Goal: Task Accomplishment & Management: Use online tool/utility

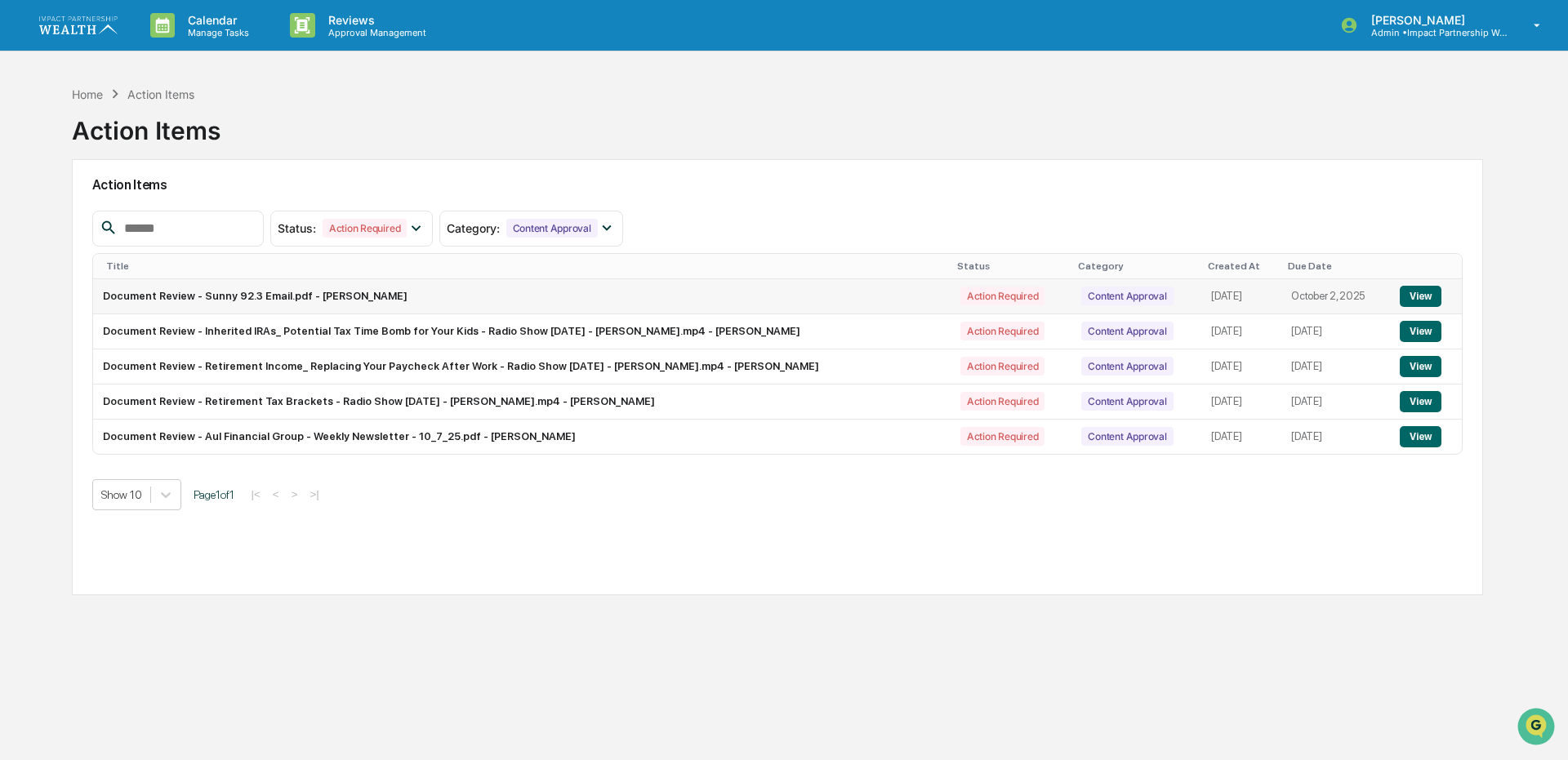
click at [186, 290] on td "Document Review - Sunny 92.3 Email.pdf - [PERSON_NAME]" at bounding box center [521, 297] width 857 height 35
click at [1414, 298] on button "View" at bounding box center [1420, 296] width 42 height 21
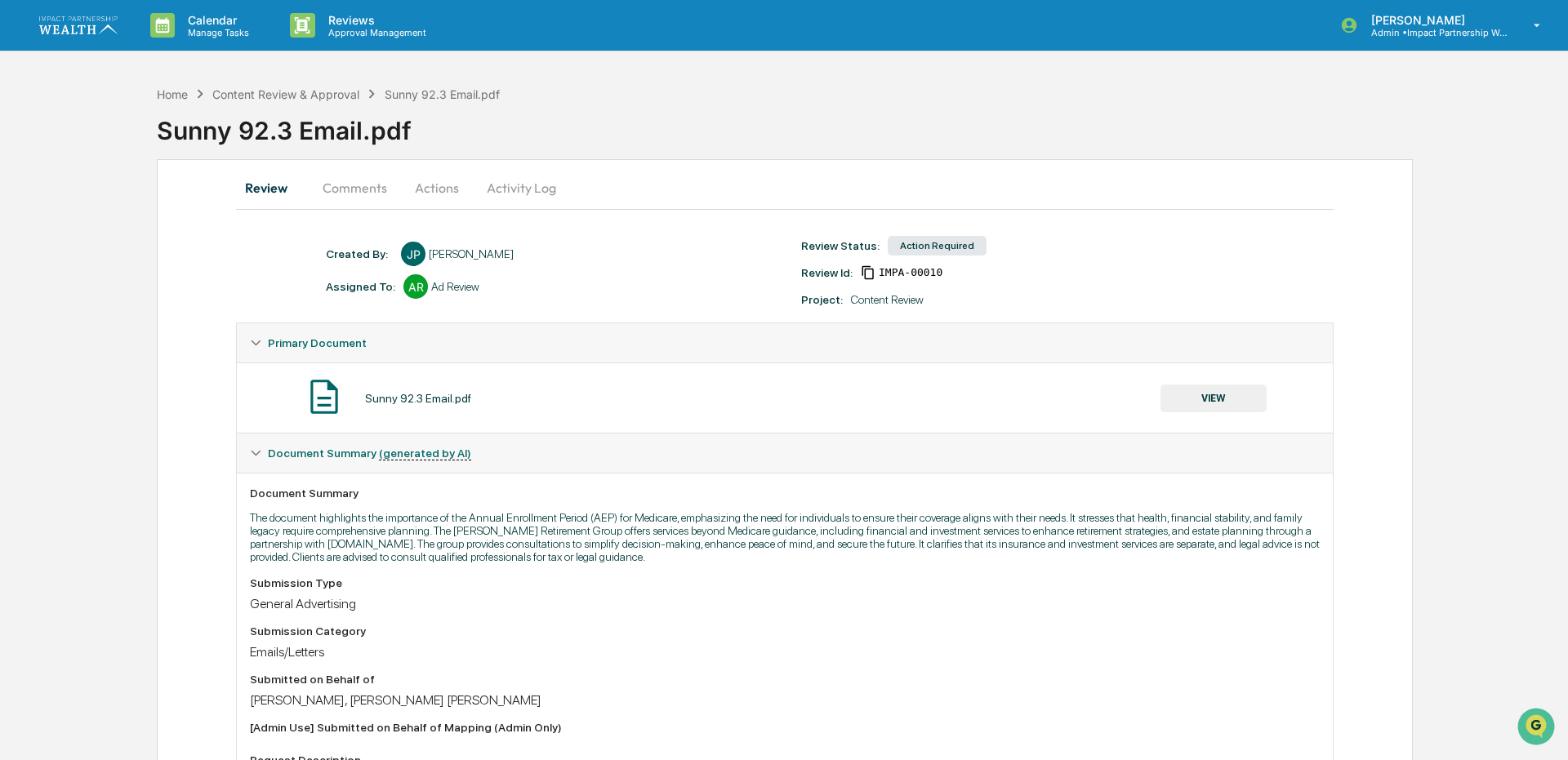
click at [1237, 404] on button "VIEW" at bounding box center [1214, 399] width 106 height 28
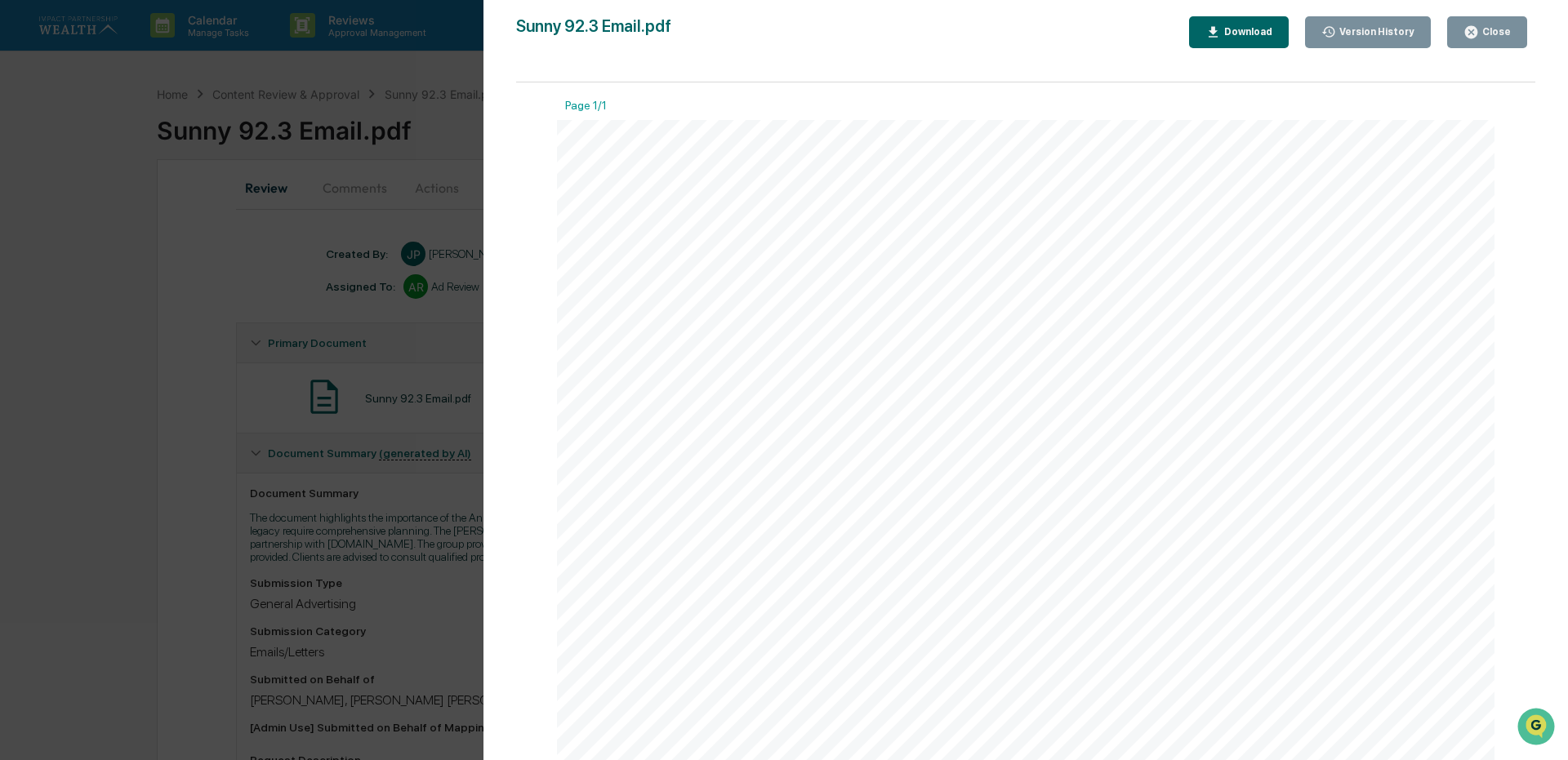
click at [1238, 35] on div "Download" at bounding box center [1246, 32] width 51 height 11
click at [1485, 40] on button "Close" at bounding box center [1487, 32] width 80 height 32
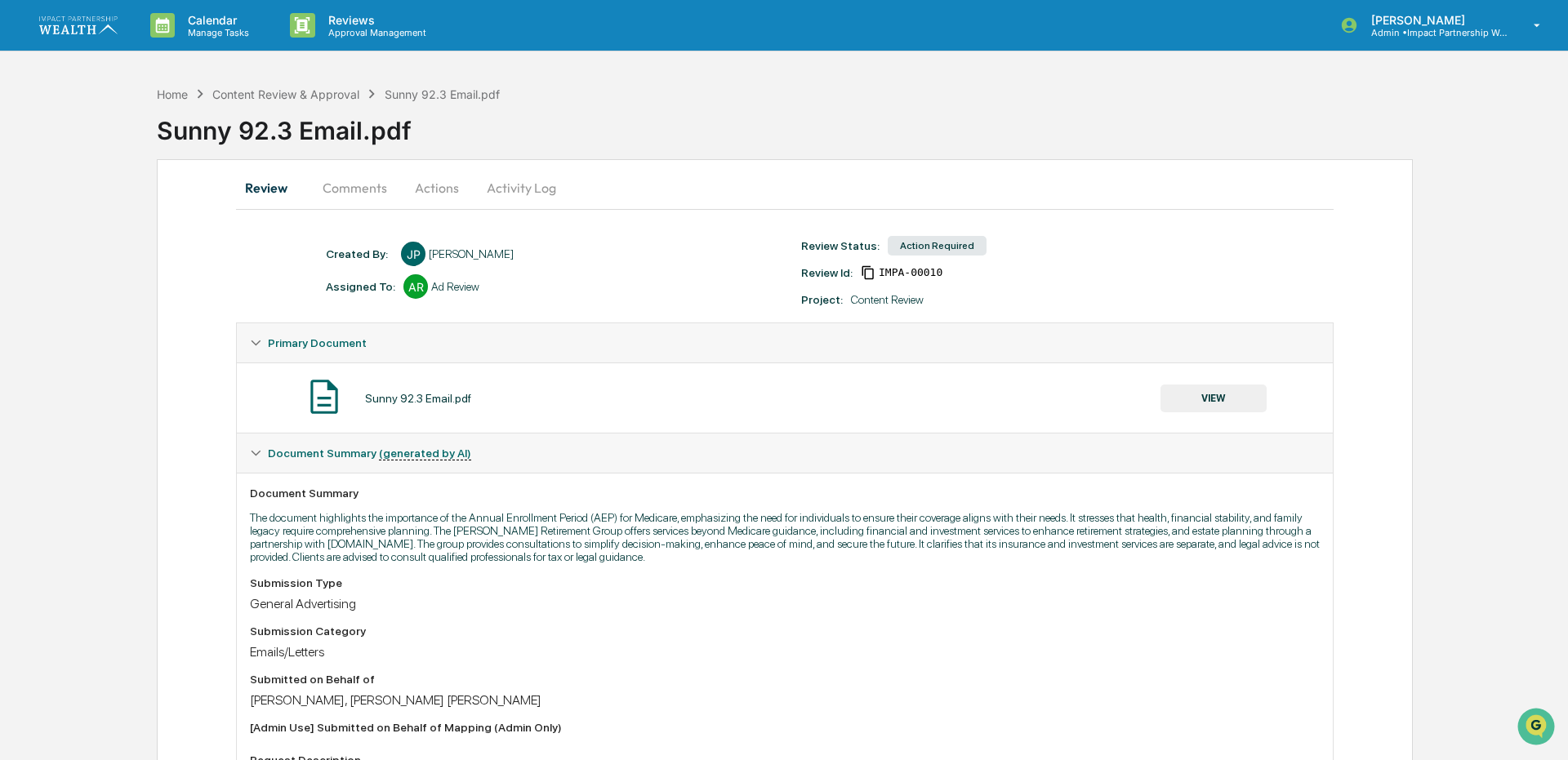
click at [375, 179] on button "Comments" at bounding box center [355, 187] width 91 height 39
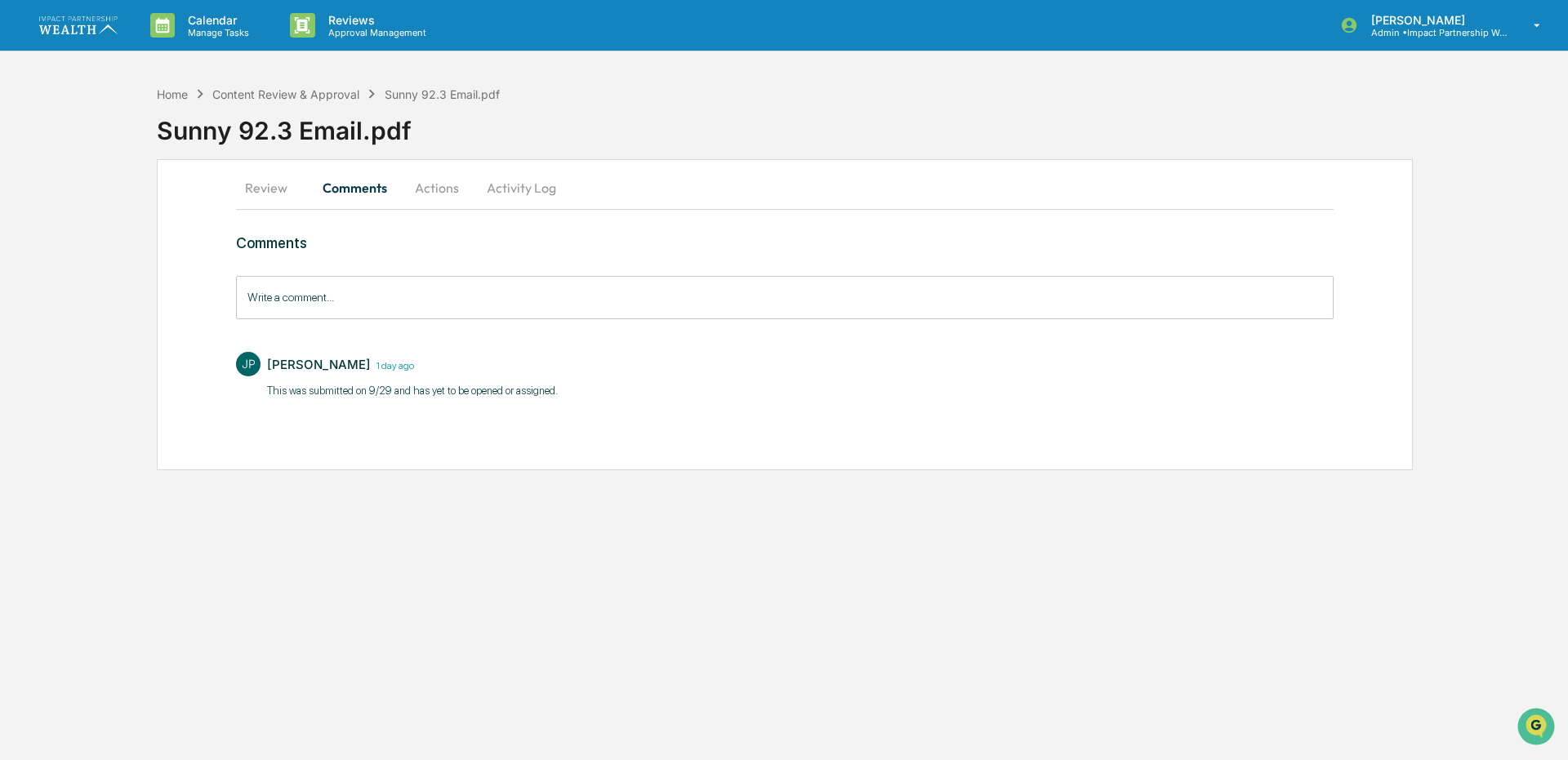
click at [440, 190] on button "Actions" at bounding box center [436, 187] width 73 height 39
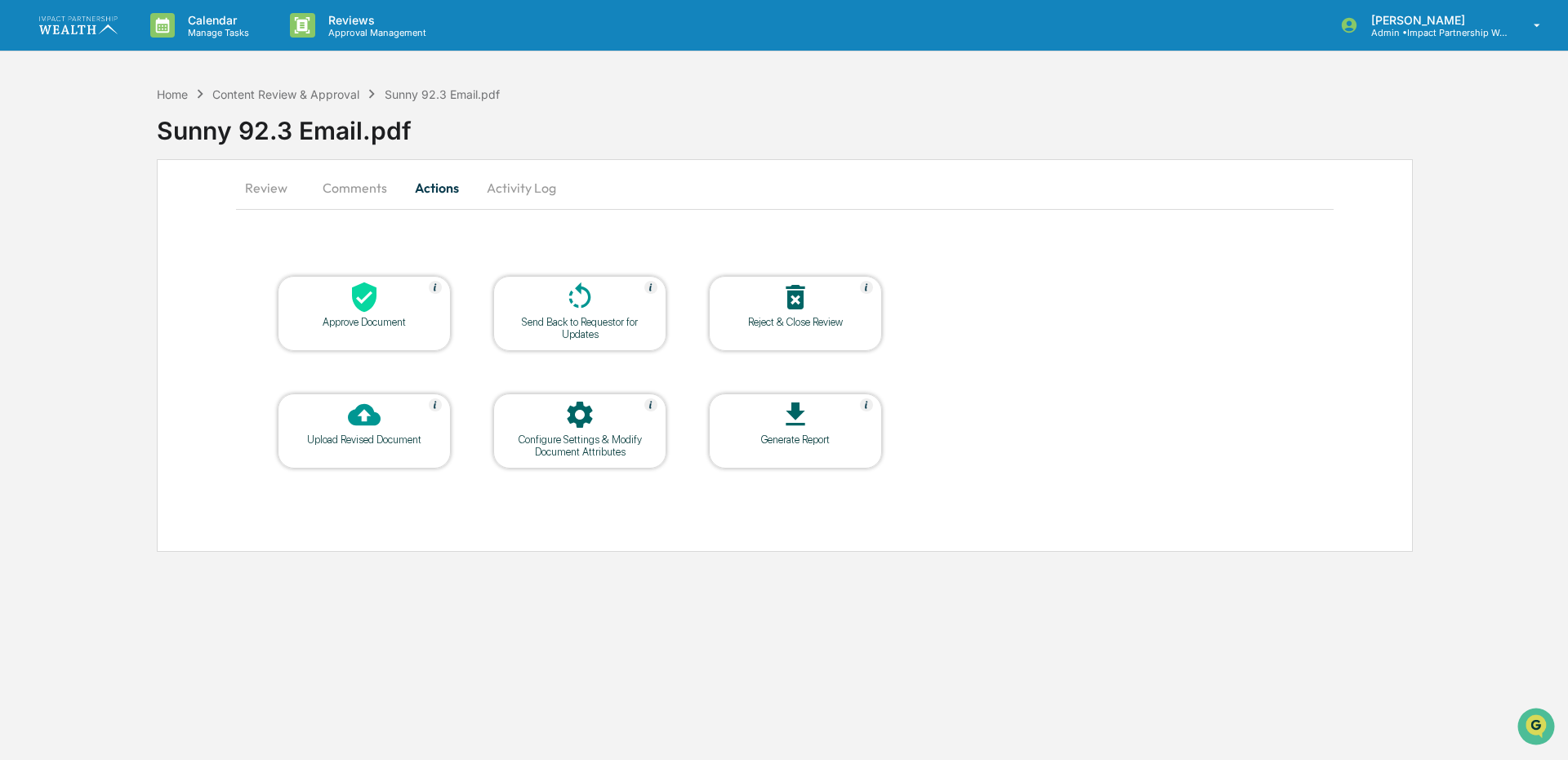
click at [386, 405] on div at bounding box center [365, 417] width 163 height 35
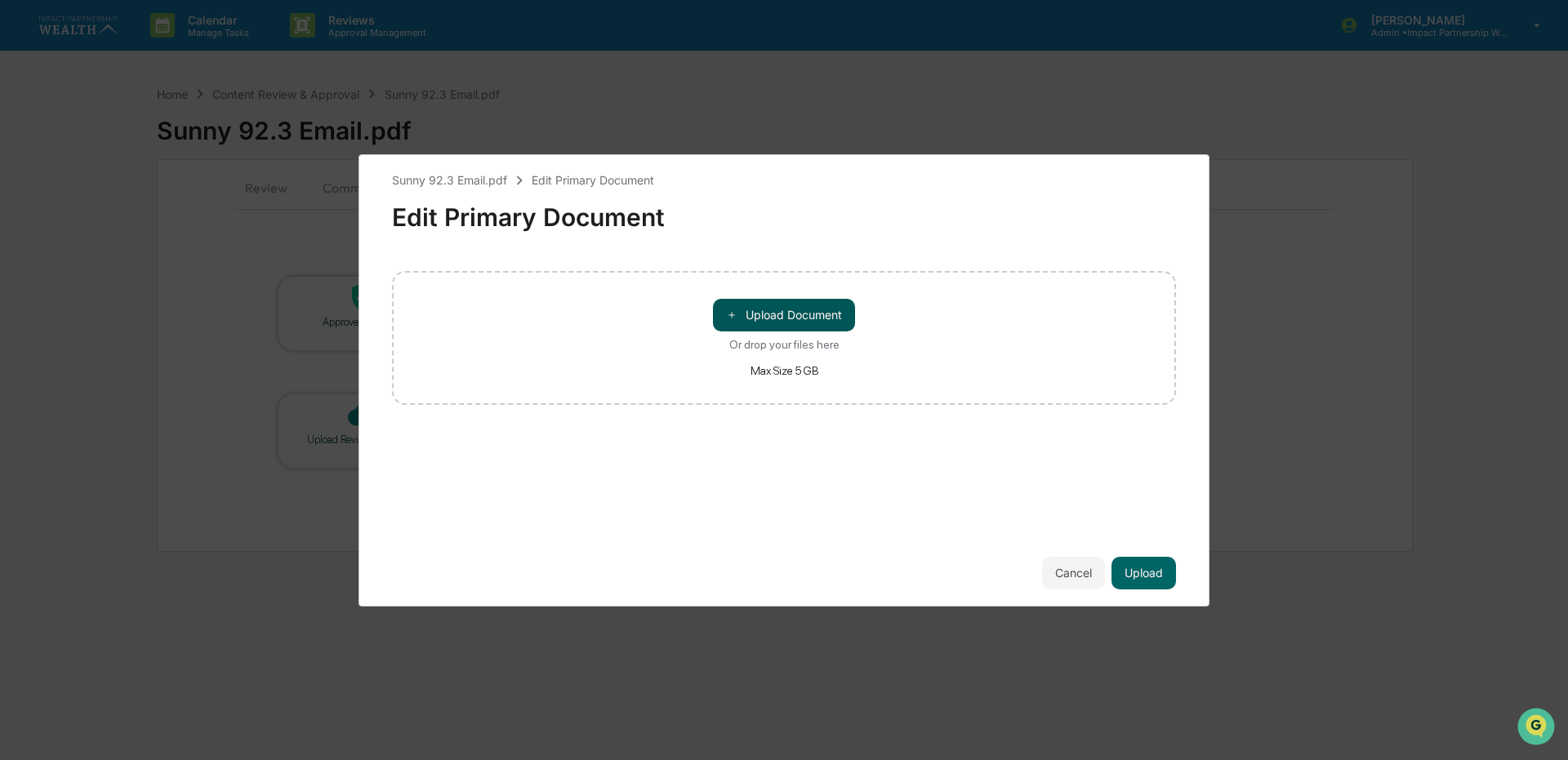
click at [773, 327] on button "＋ Upload Document" at bounding box center [783, 315] width 142 height 32
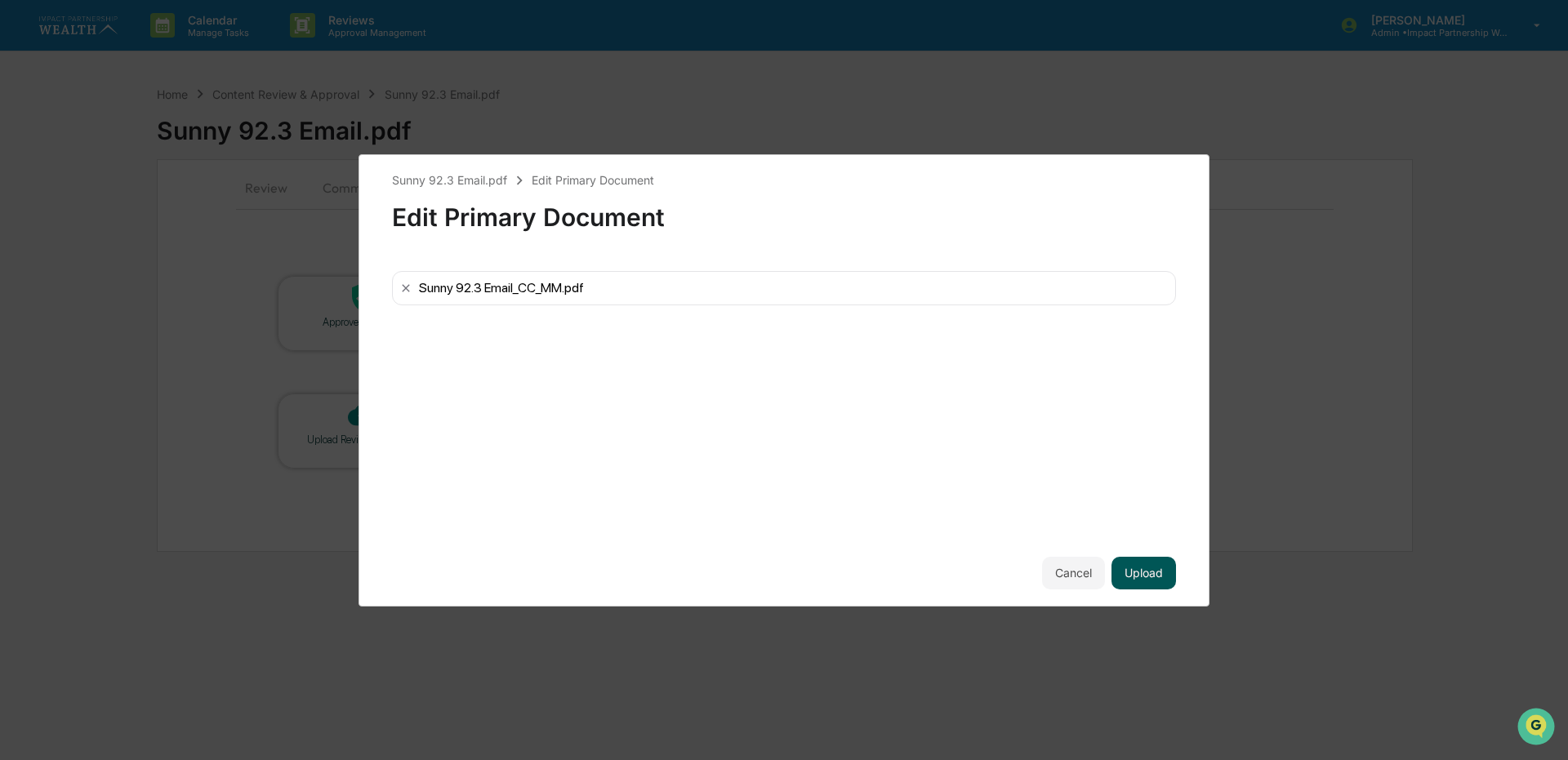
click at [1144, 571] on button "Upload" at bounding box center [1144, 573] width 65 height 32
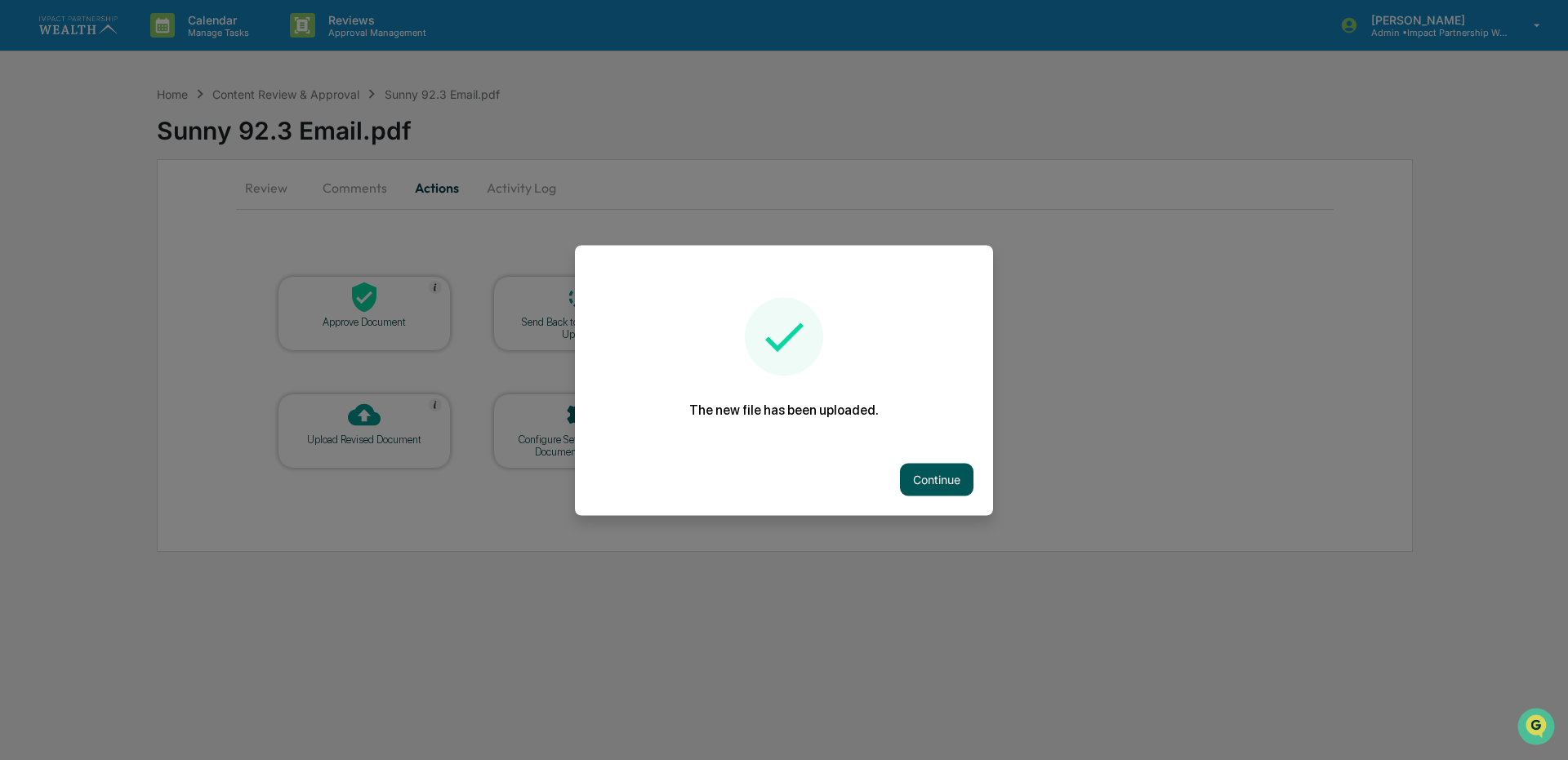
click at [937, 484] on button "Continue" at bounding box center [936, 479] width 73 height 32
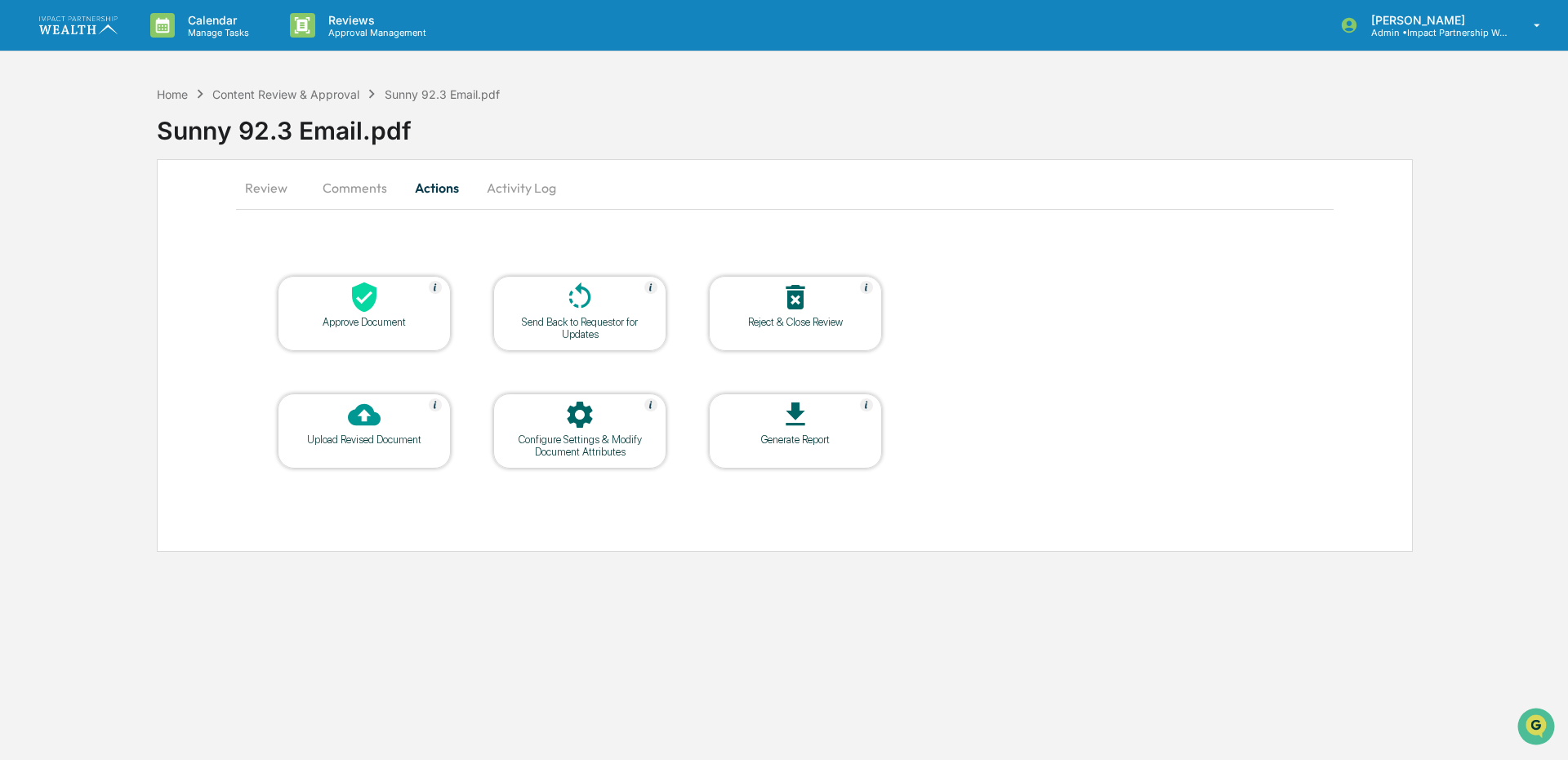
click at [603, 330] on div "Send Back to Requestor for Updates" at bounding box center [580, 328] width 147 height 24
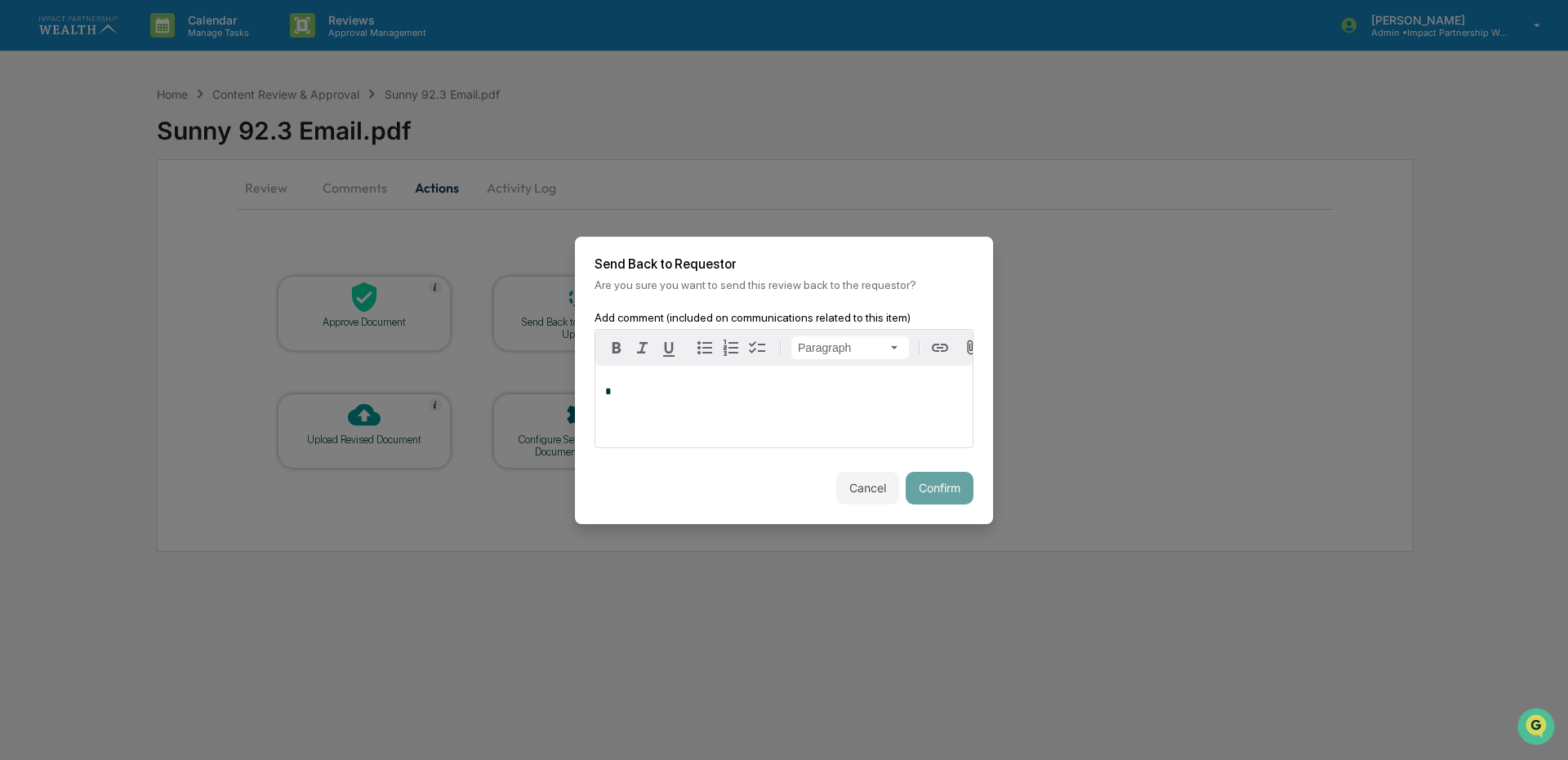
click at [771, 404] on div "*" at bounding box center [784, 406] width 378 height 82
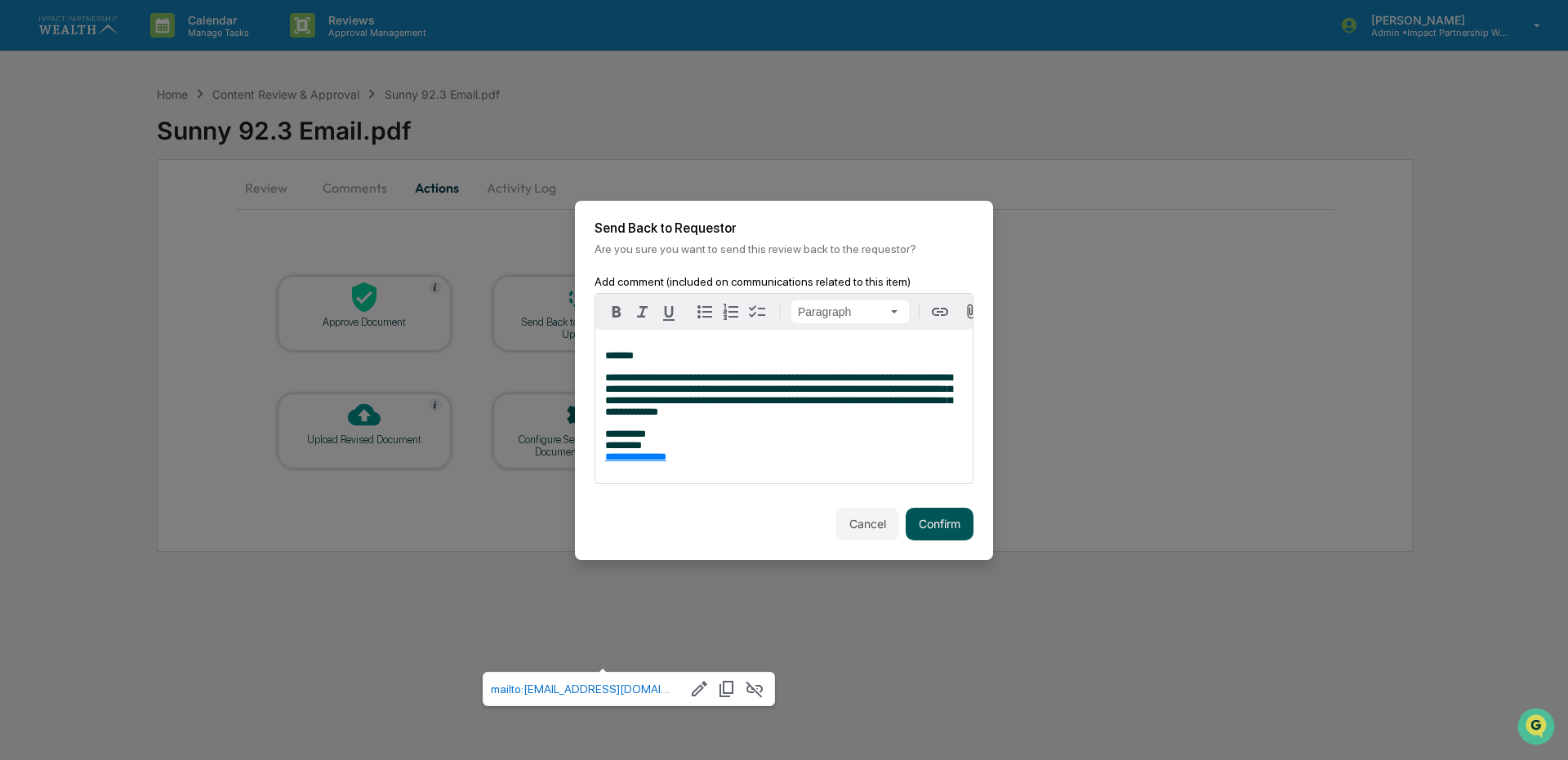
click at [924, 528] on button "Confirm" at bounding box center [939, 523] width 68 height 32
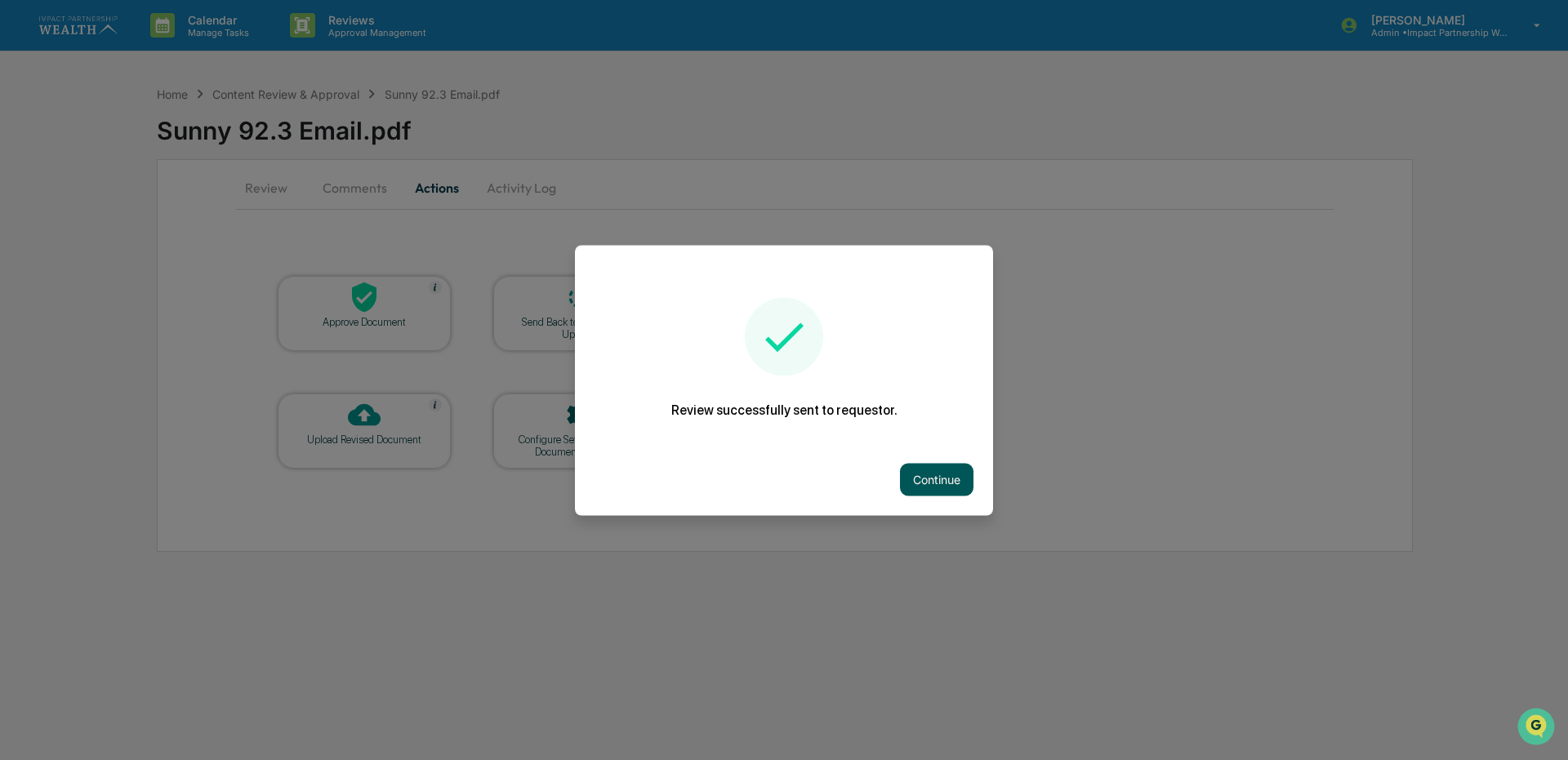
click at [944, 481] on button "Continue" at bounding box center [936, 479] width 73 height 32
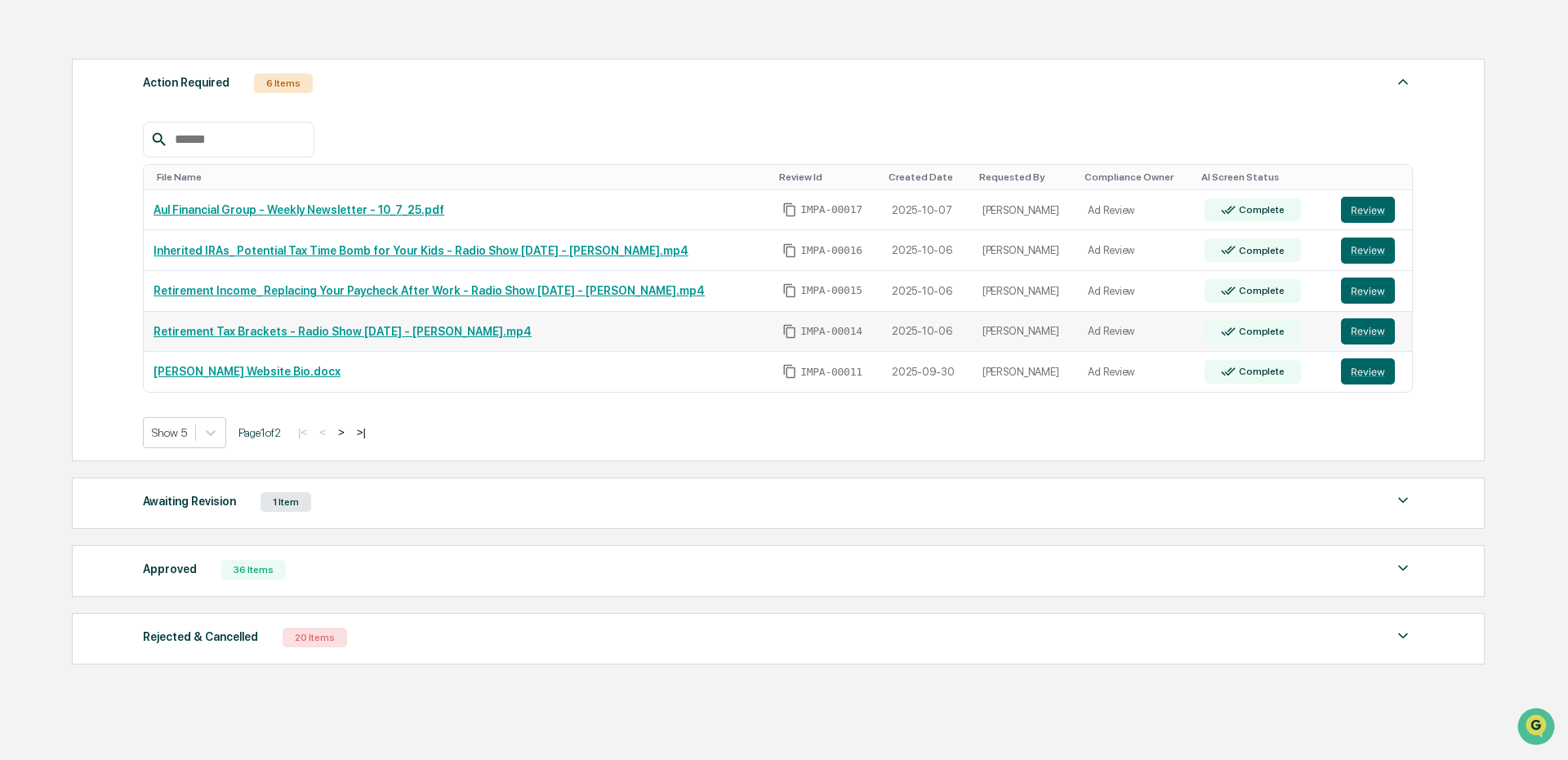
scroll to position [245, 0]
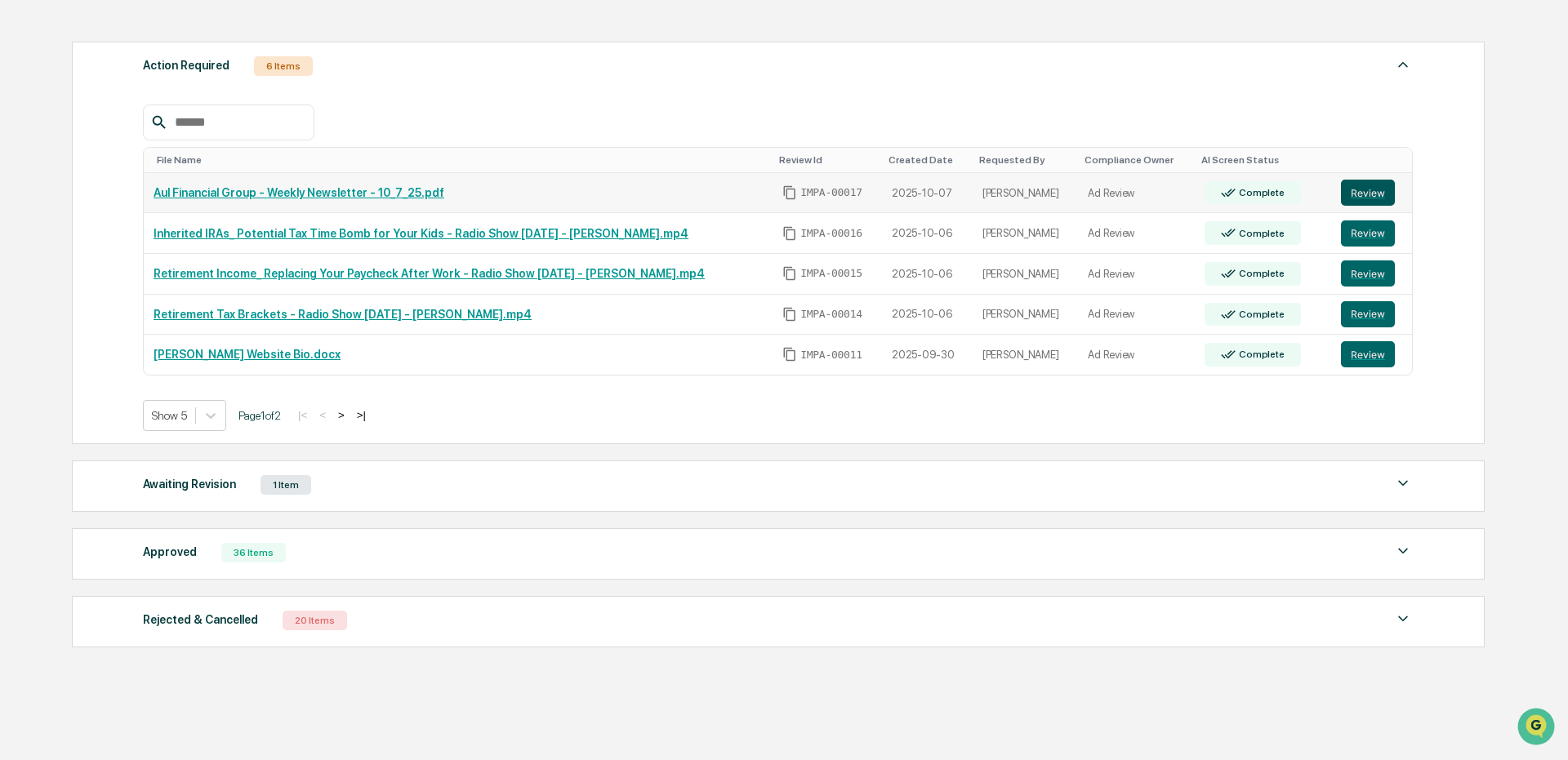
click at [1369, 199] on button "Review" at bounding box center [1368, 193] width 54 height 26
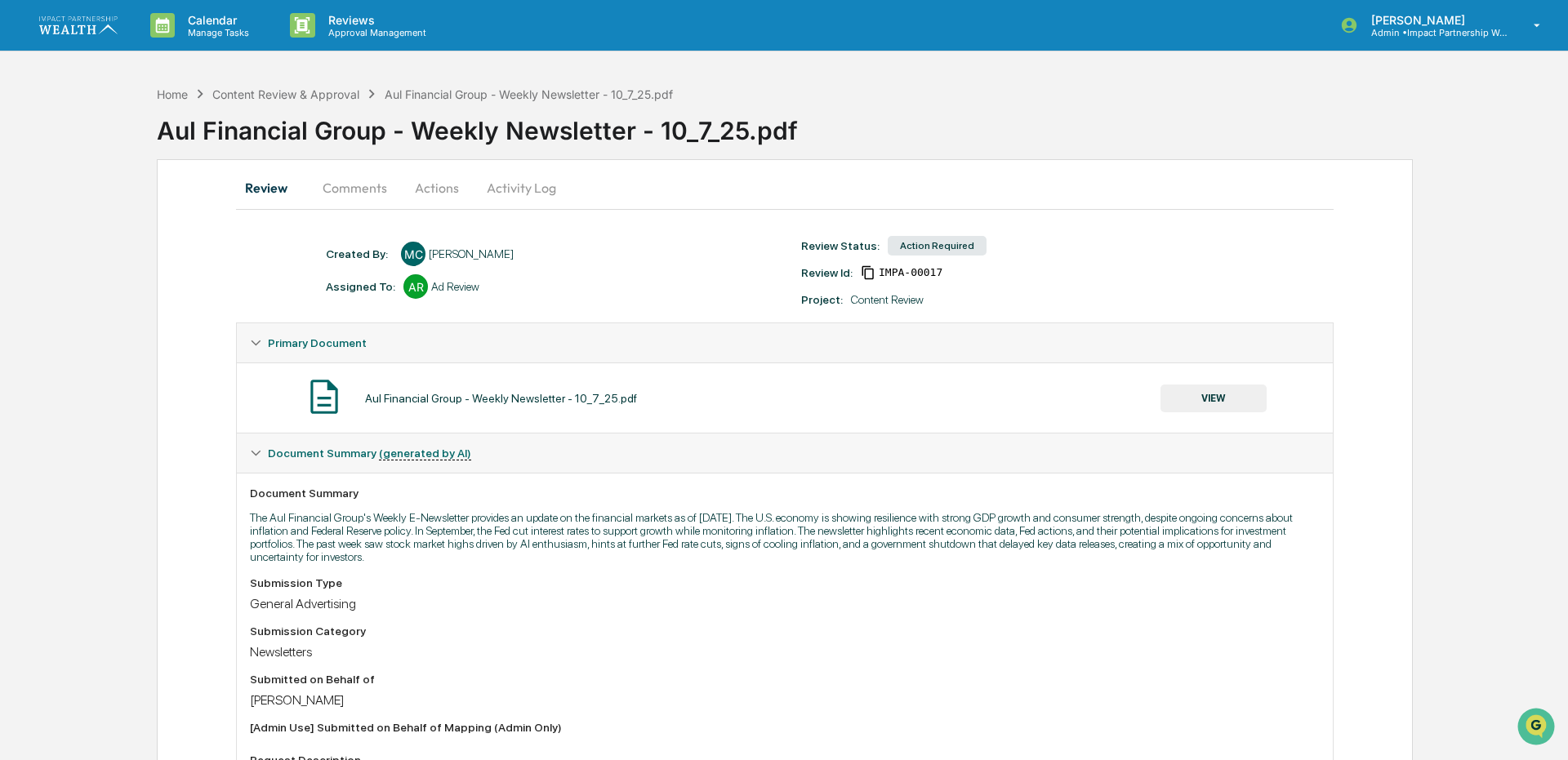
click at [1232, 403] on button "VIEW" at bounding box center [1214, 399] width 106 height 28
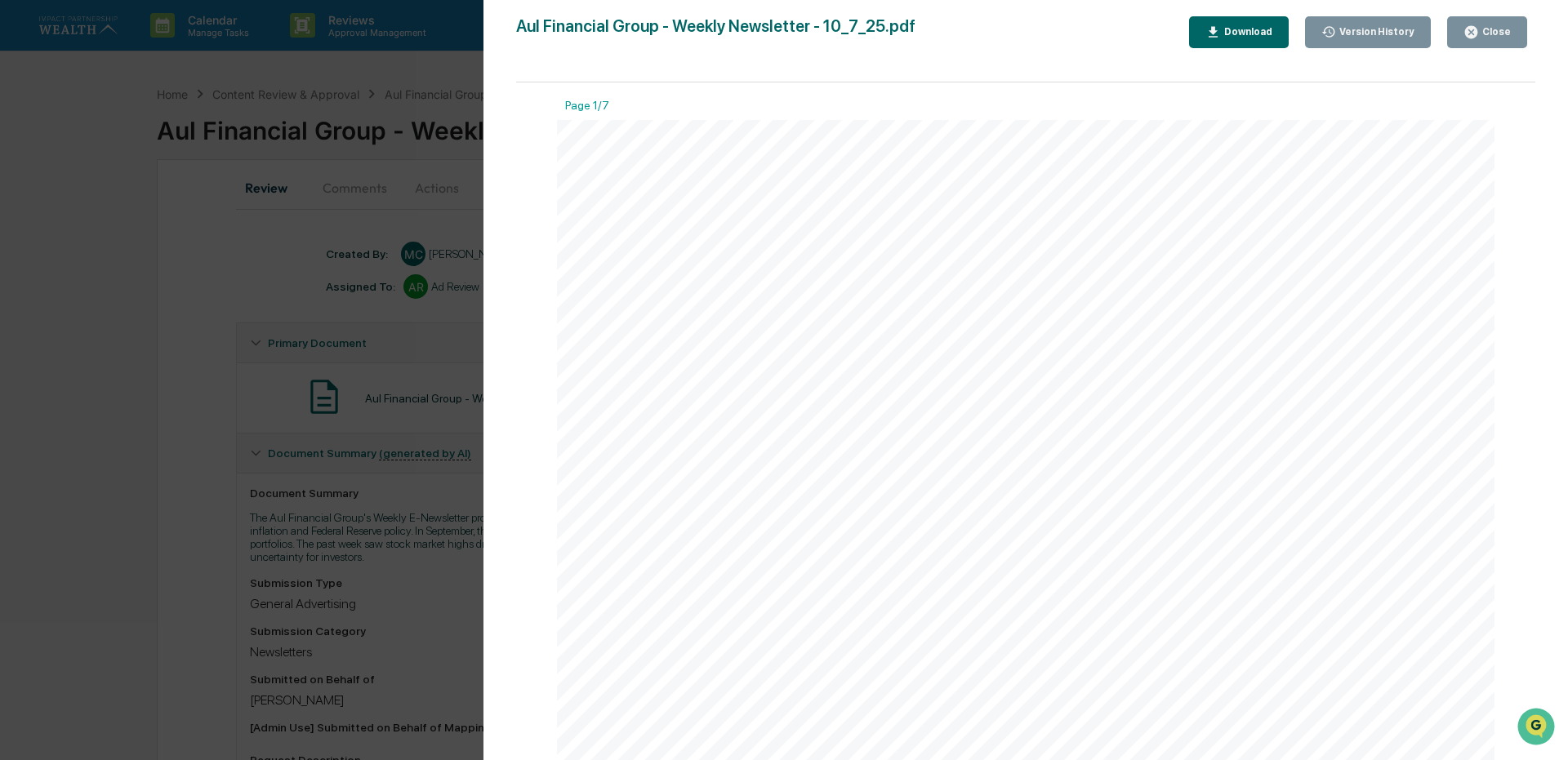
click at [1476, 44] on button "Close" at bounding box center [1487, 32] width 80 height 32
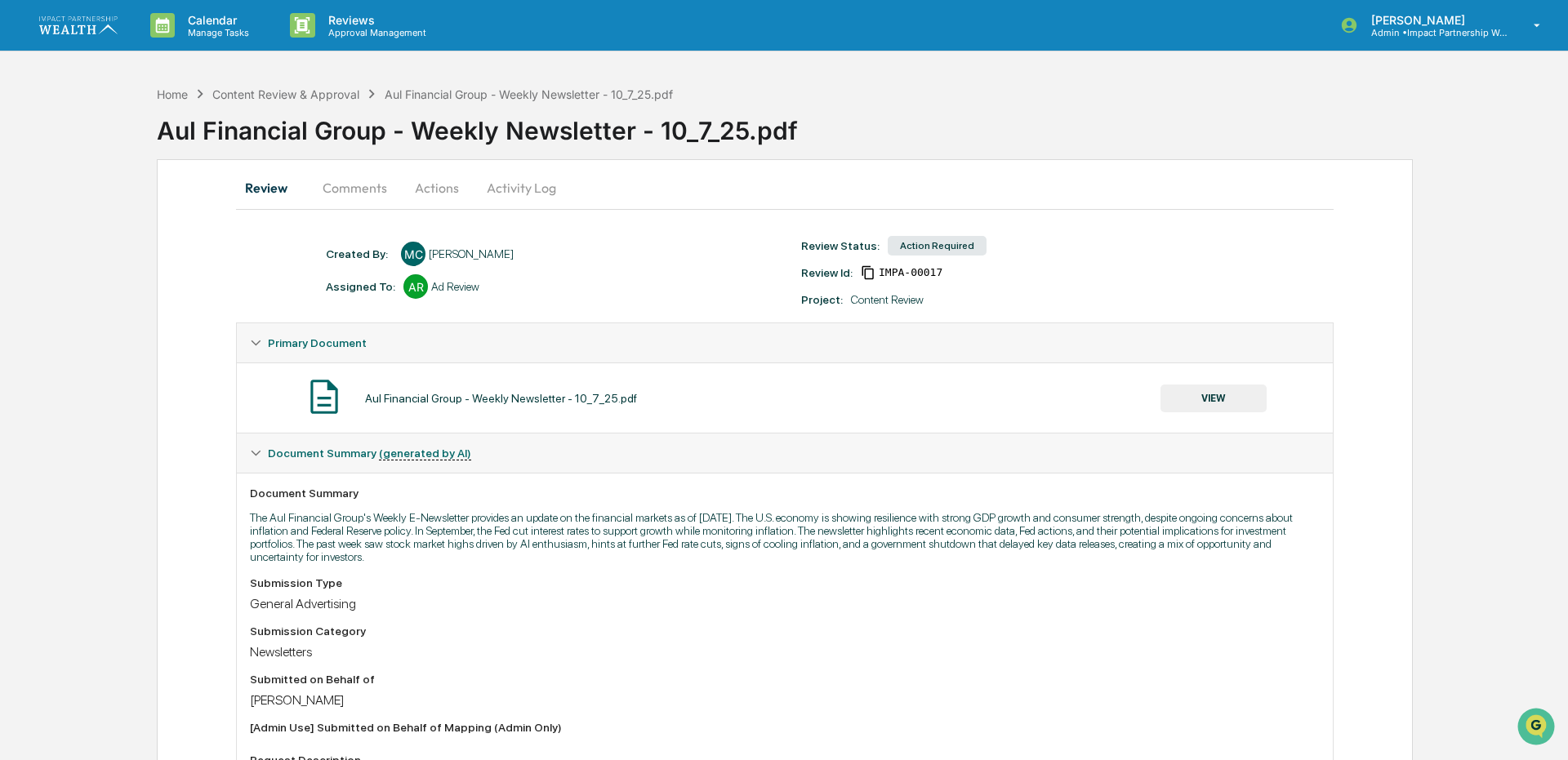
click at [450, 175] on button "Actions" at bounding box center [436, 187] width 73 height 39
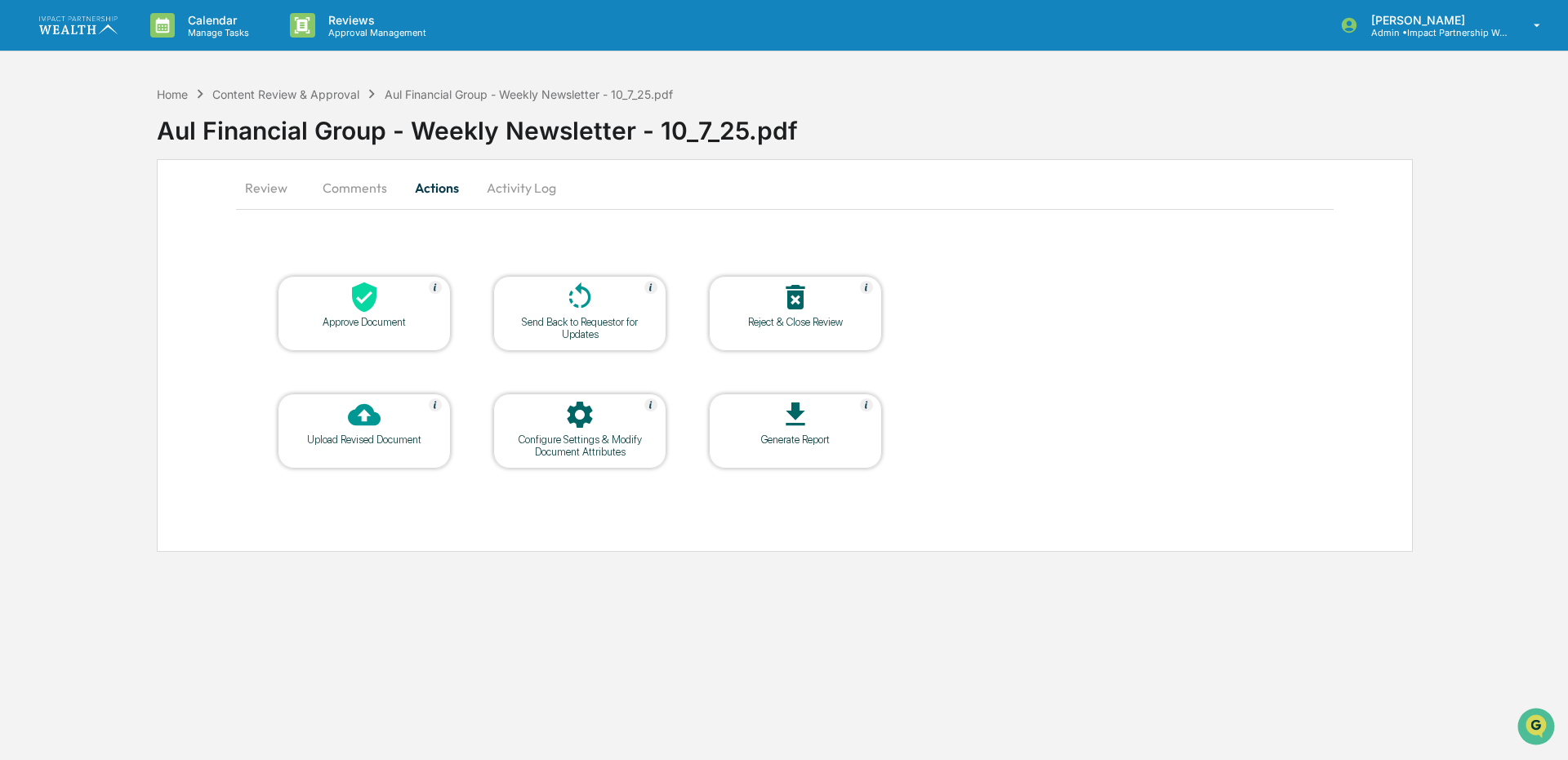
click at [355, 324] on div "Approve Document" at bounding box center [364, 322] width 147 height 12
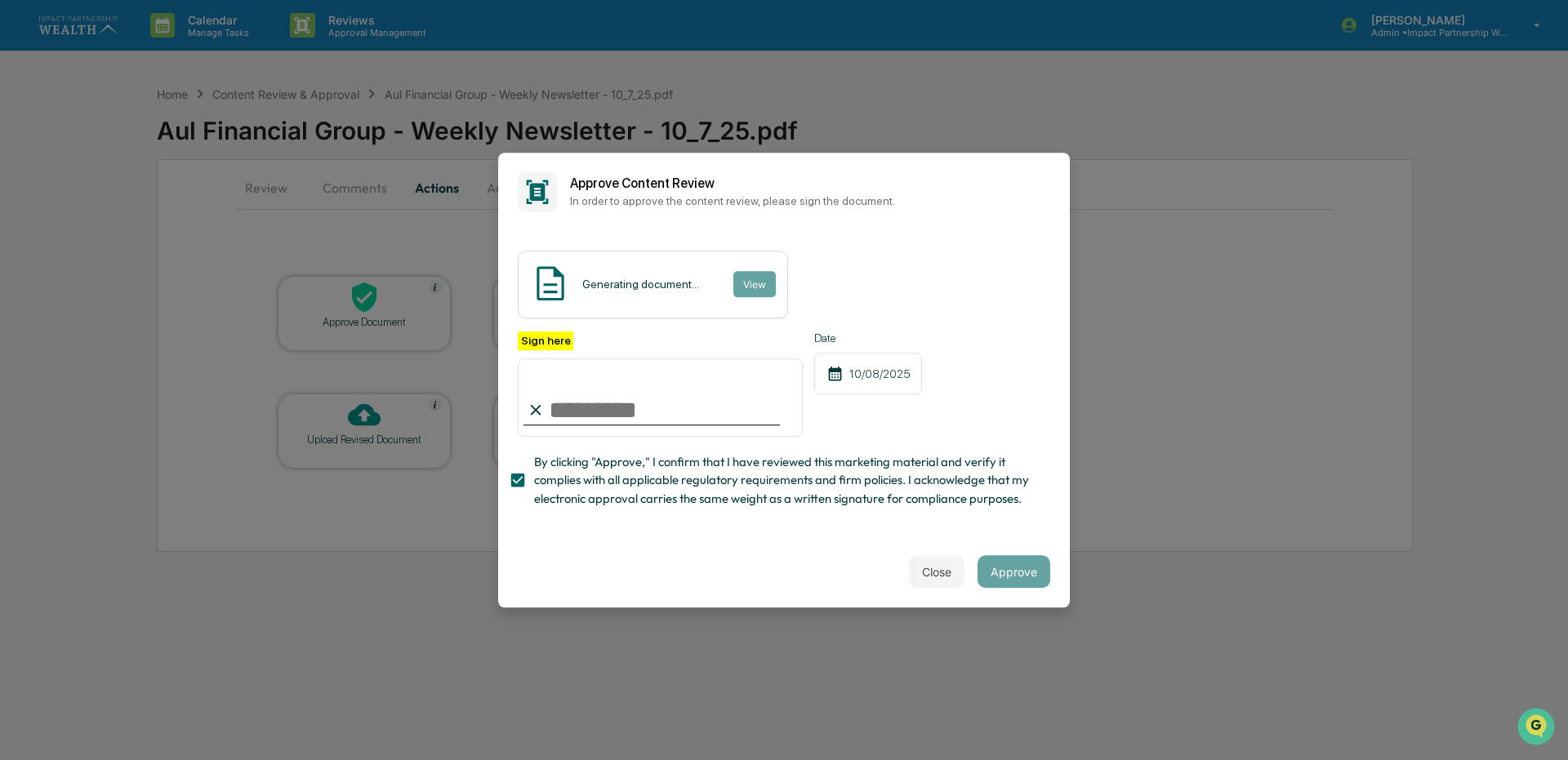
click at [587, 420] on input "Sign here" at bounding box center [660, 397] width 285 height 79
type input "**********"
click at [1009, 579] on button "Approve" at bounding box center [1014, 572] width 72 height 32
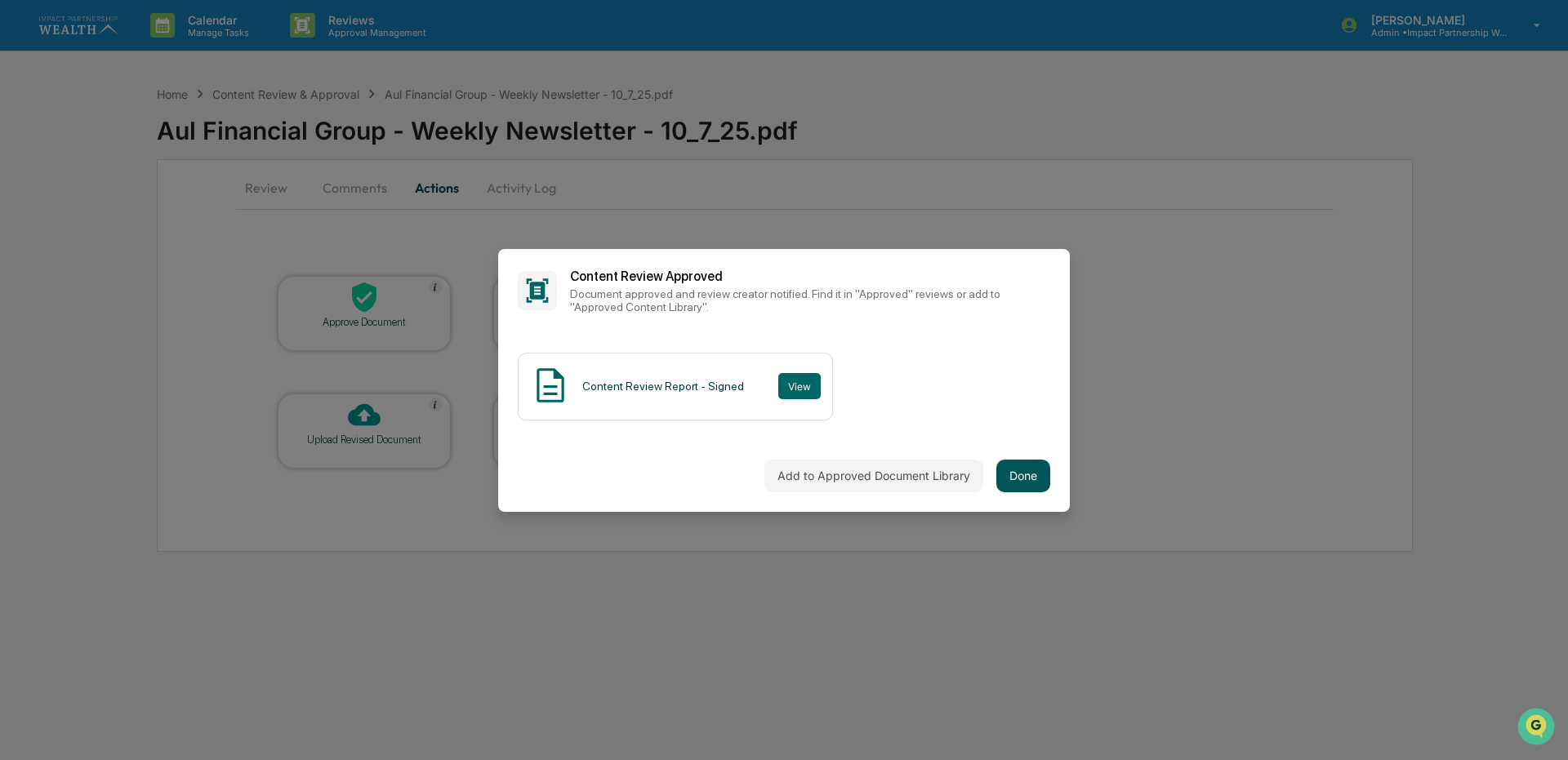
click at [1020, 465] on button "Done" at bounding box center [1023, 476] width 54 height 32
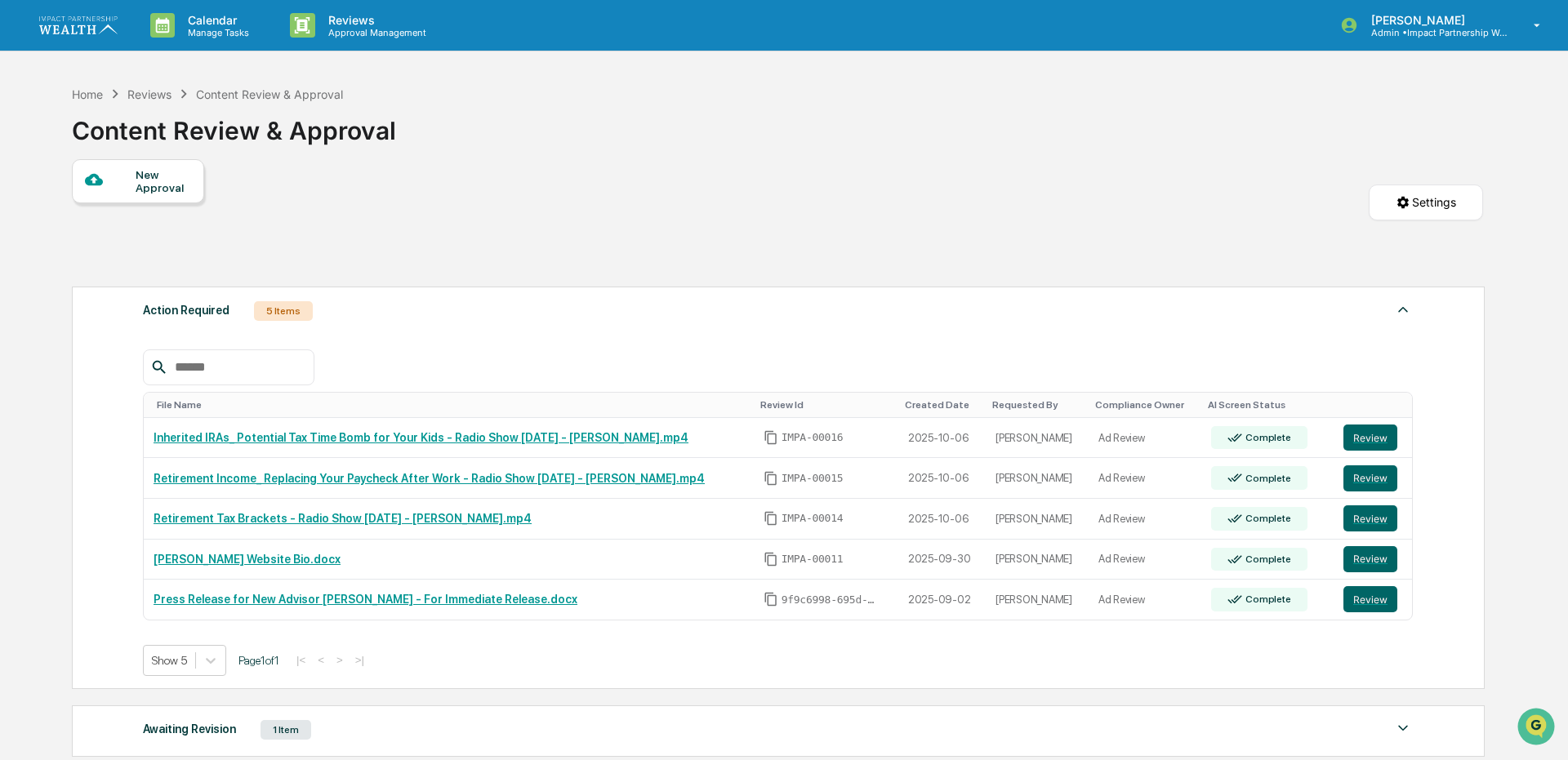
scroll to position [82, 0]
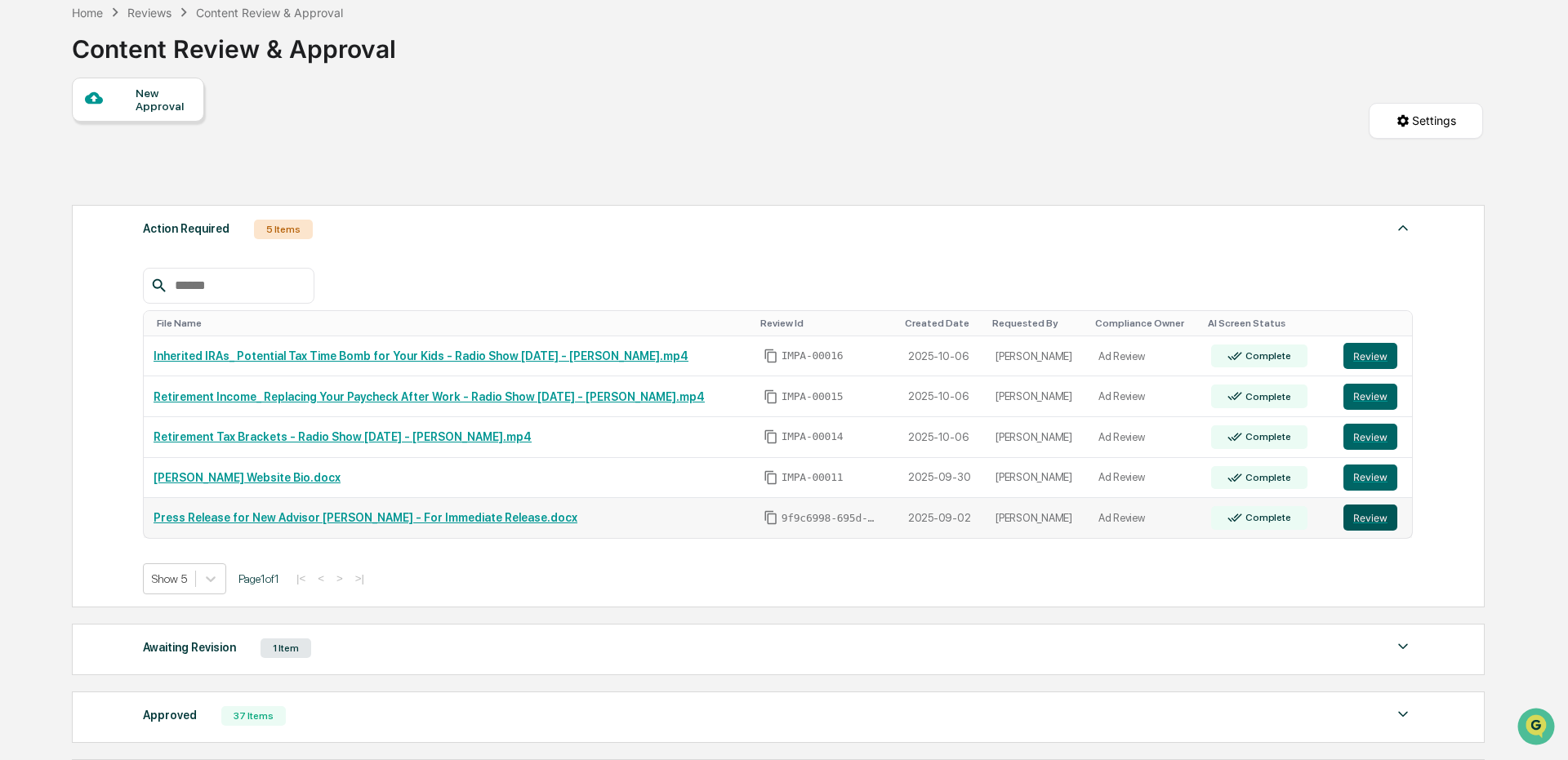
click at [1350, 517] on button "Review" at bounding box center [1370, 518] width 54 height 26
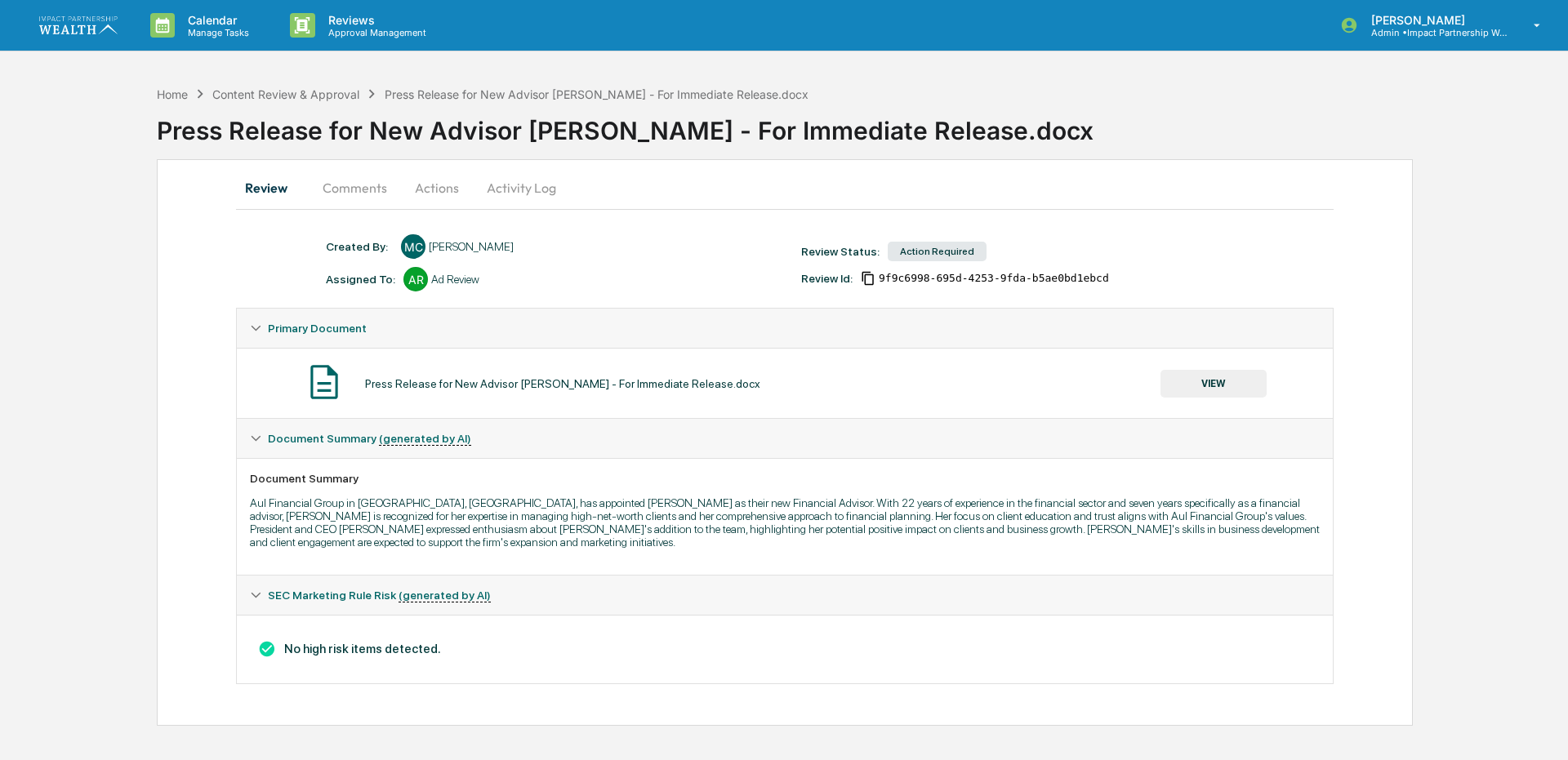
click at [427, 192] on button "Actions" at bounding box center [436, 187] width 73 height 39
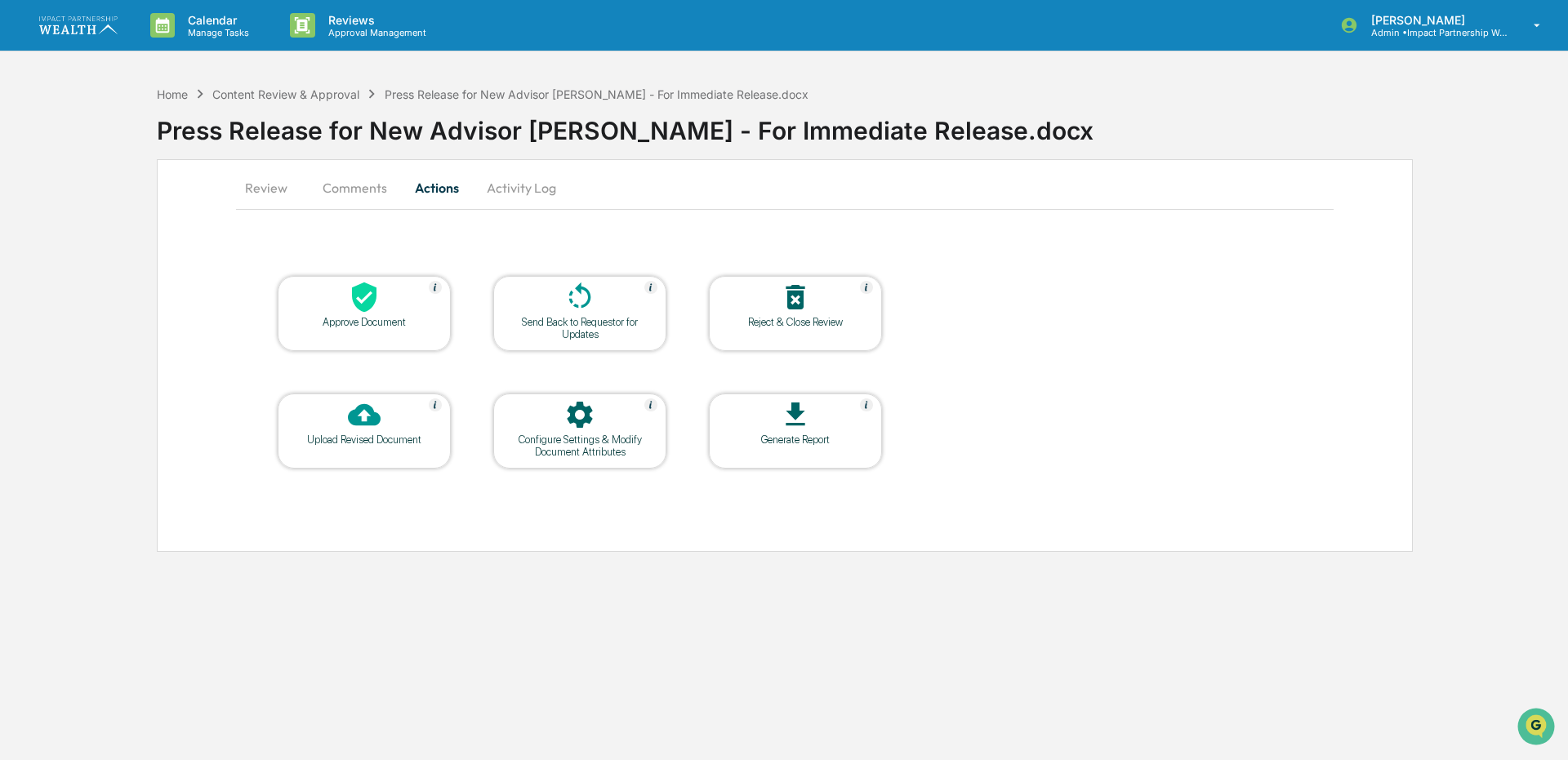
click at [362, 317] on div "Approve Document" at bounding box center [364, 322] width 147 height 12
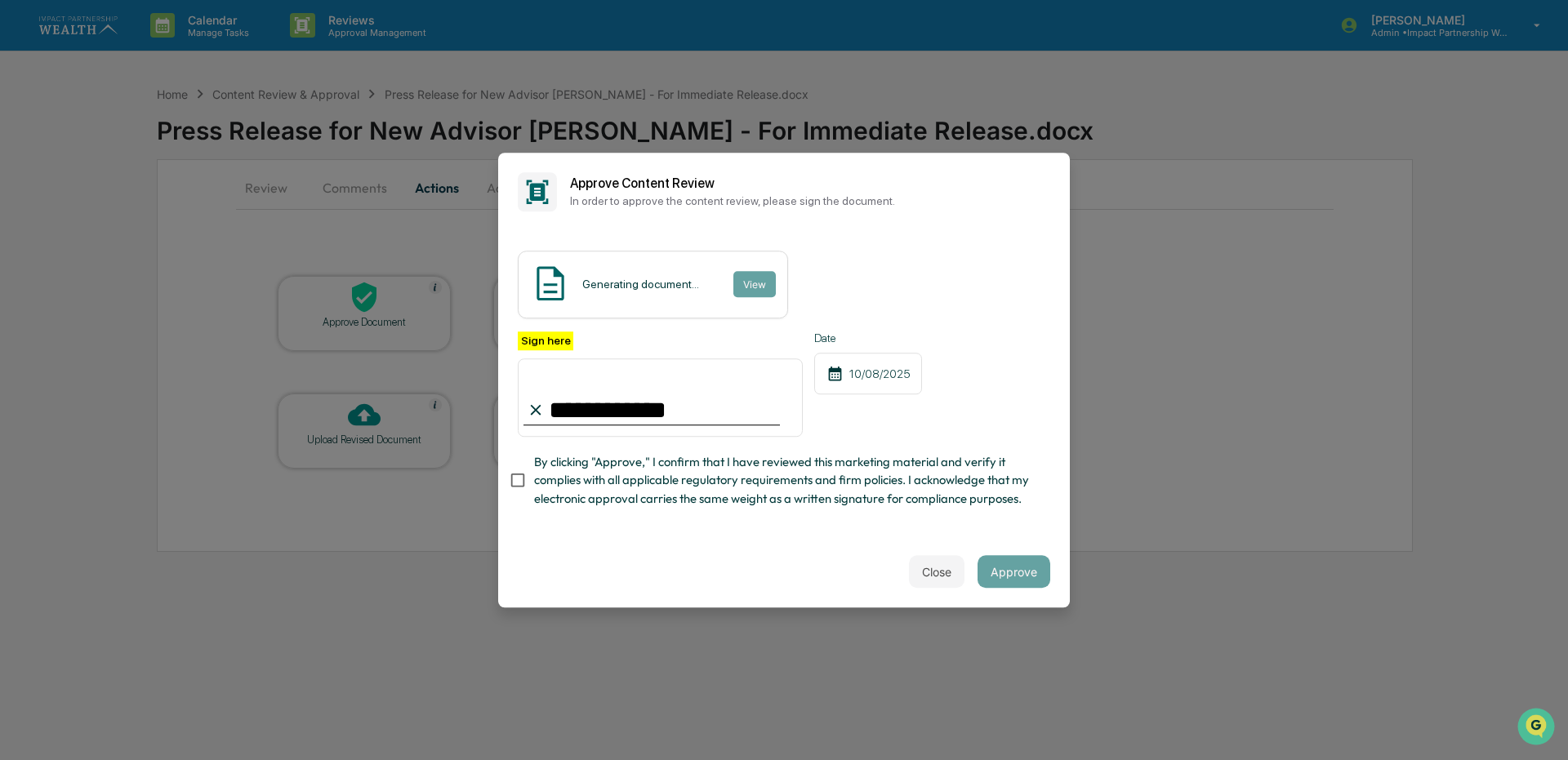
type input "**********"
click at [942, 571] on button "Close" at bounding box center [937, 572] width 56 height 32
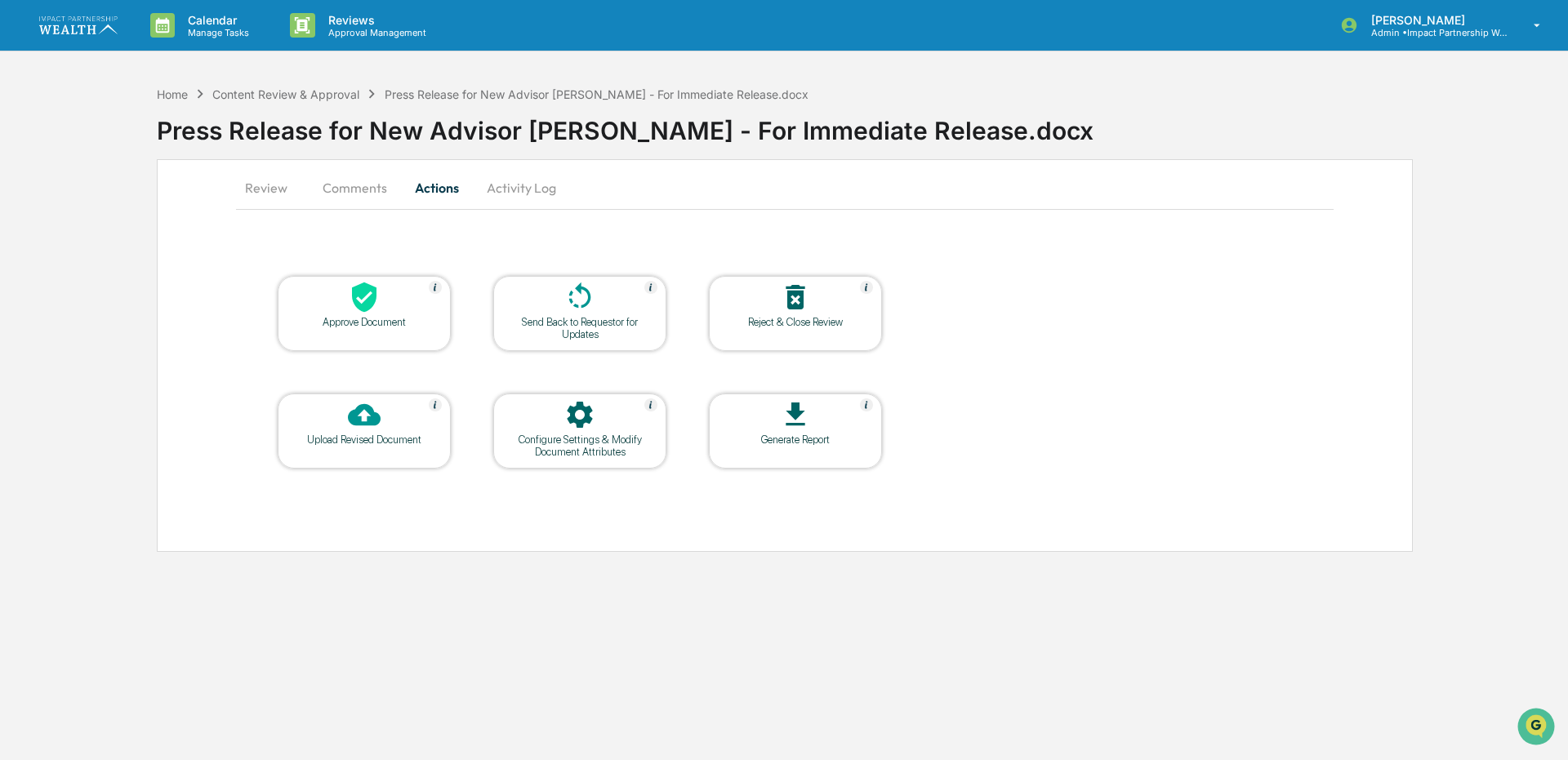
click at [317, 102] on div "Home Content Review & Approval Press Release for New Advisor Tracey Richardson …" at bounding box center [482, 94] width 651 height 18
click at [330, 92] on div "Content Review & Approval" at bounding box center [286, 94] width 147 height 14
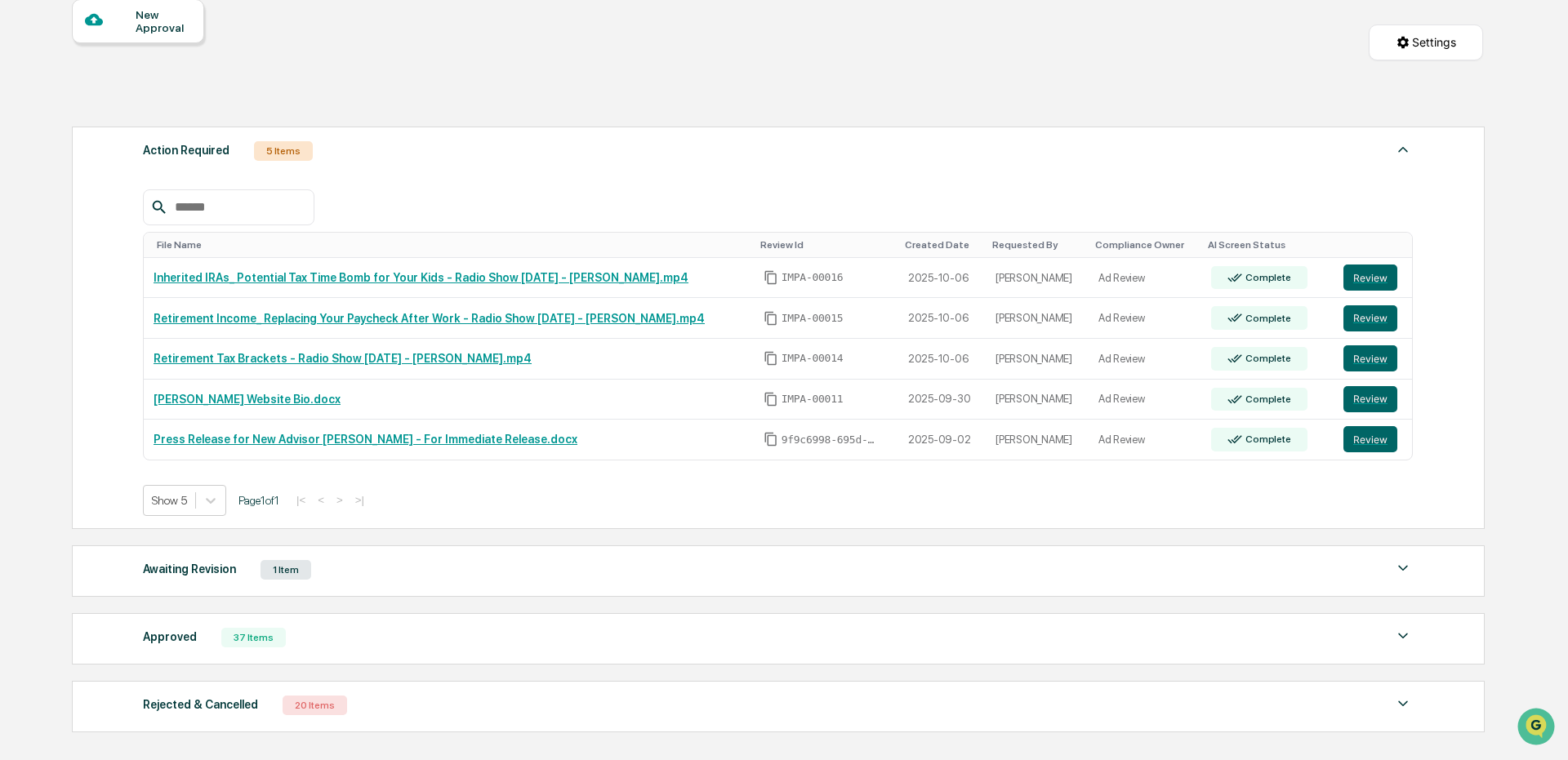
scroll to position [163, 0]
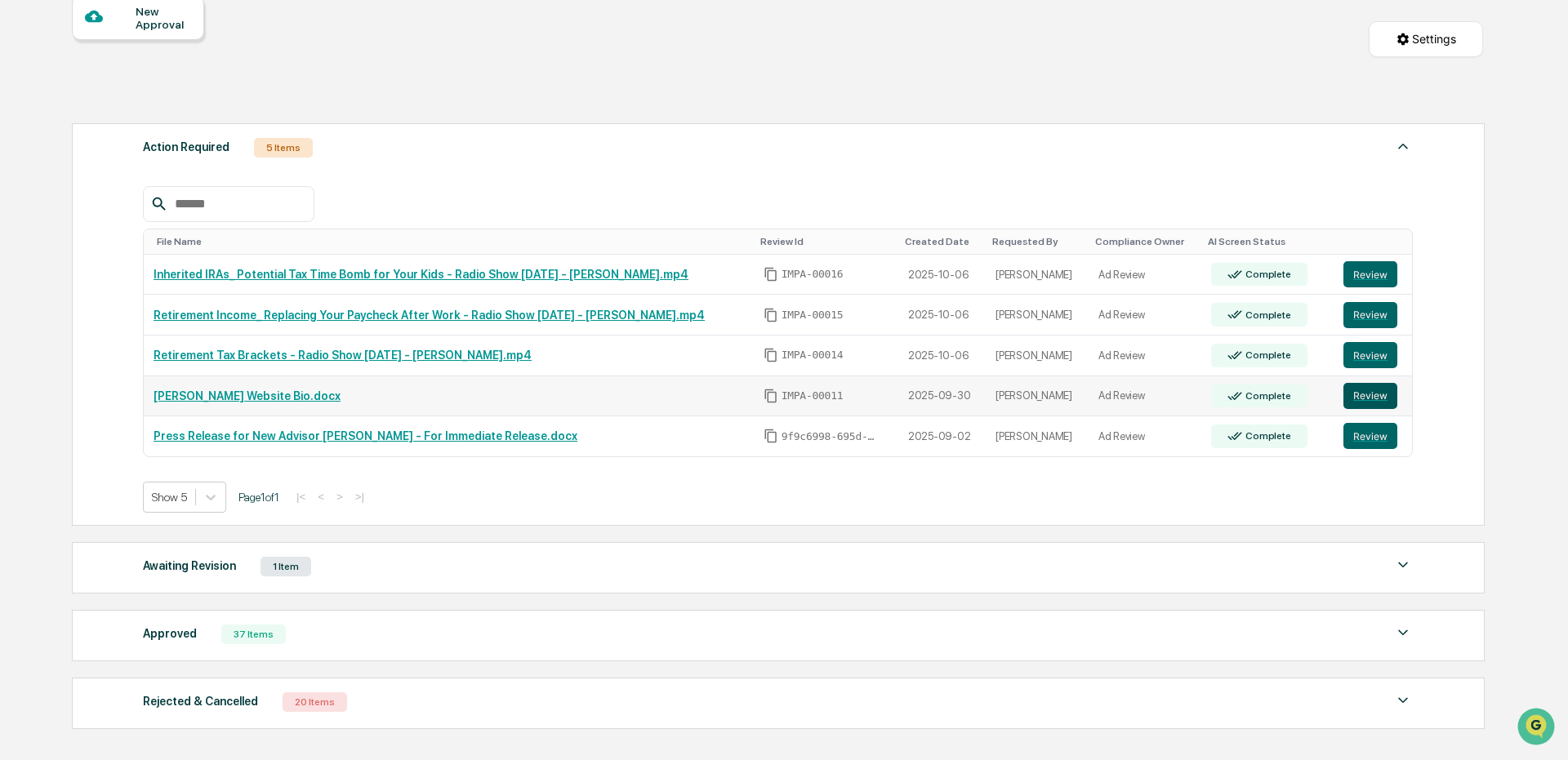
click at [1343, 393] on button "Review" at bounding box center [1370, 396] width 54 height 26
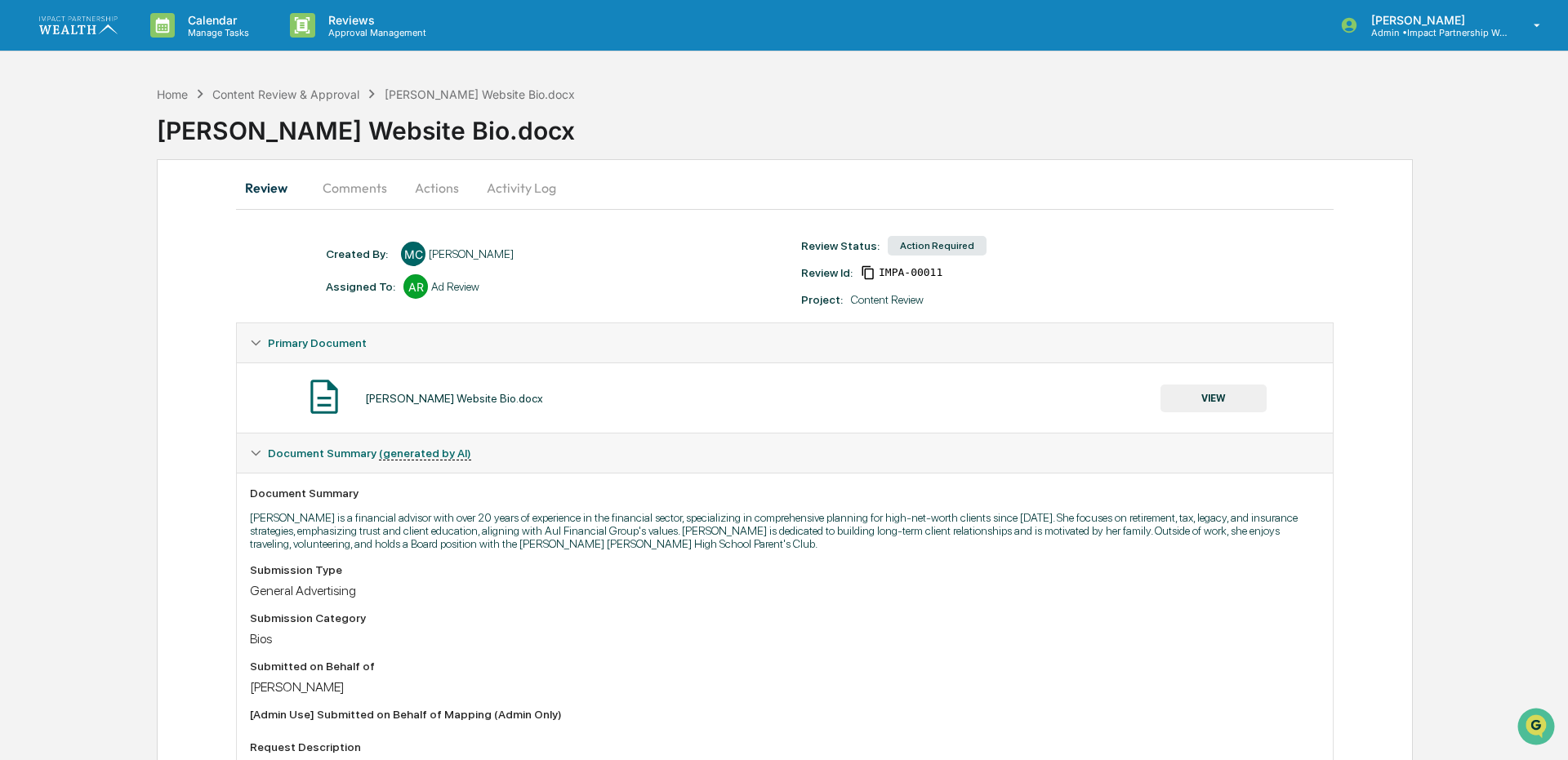
click at [385, 190] on button "Comments" at bounding box center [355, 187] width 91 height 39
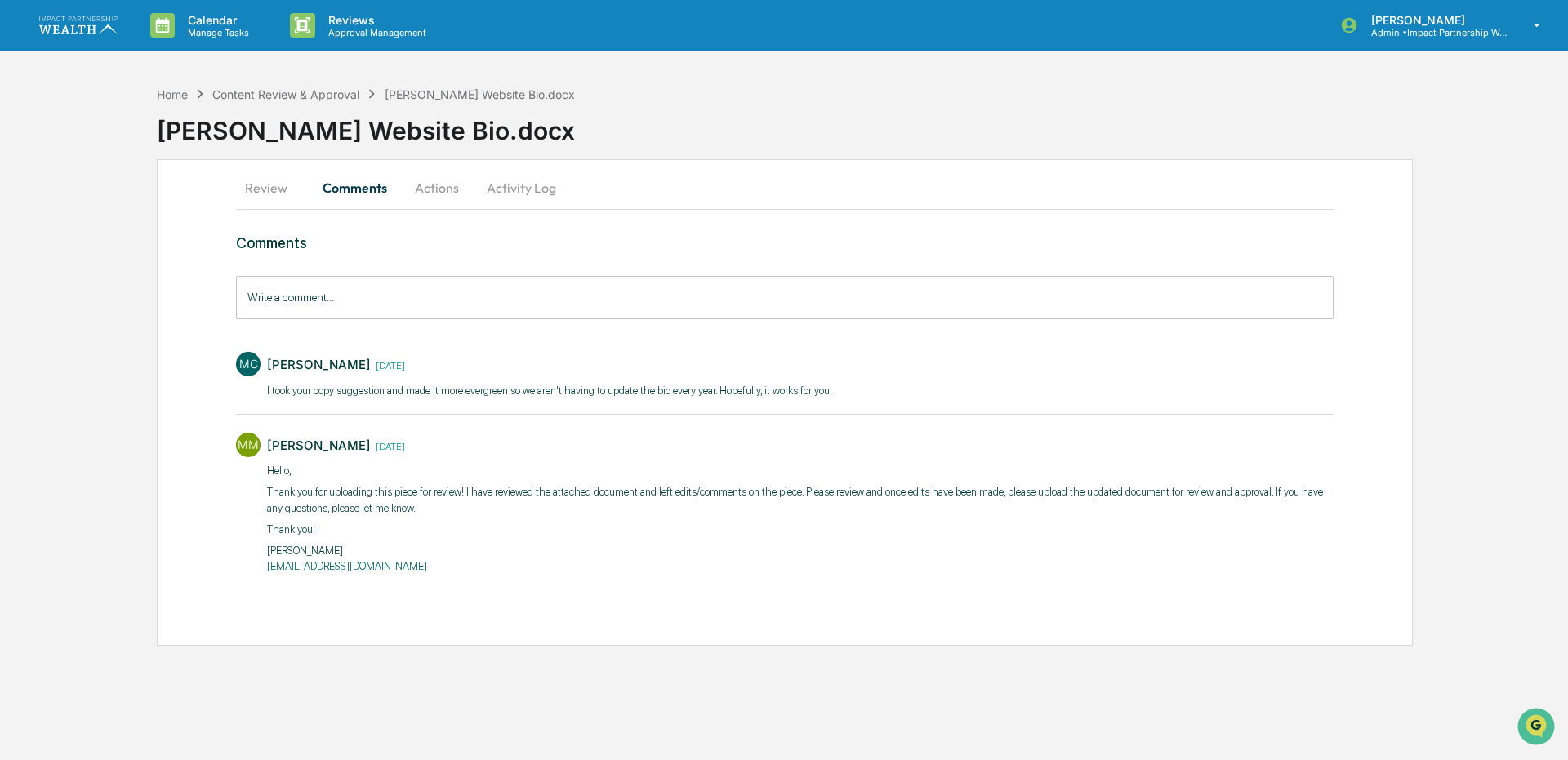
click at [431, 190] on button "Actions" at bounding box center [436, 187] width 73 height 39
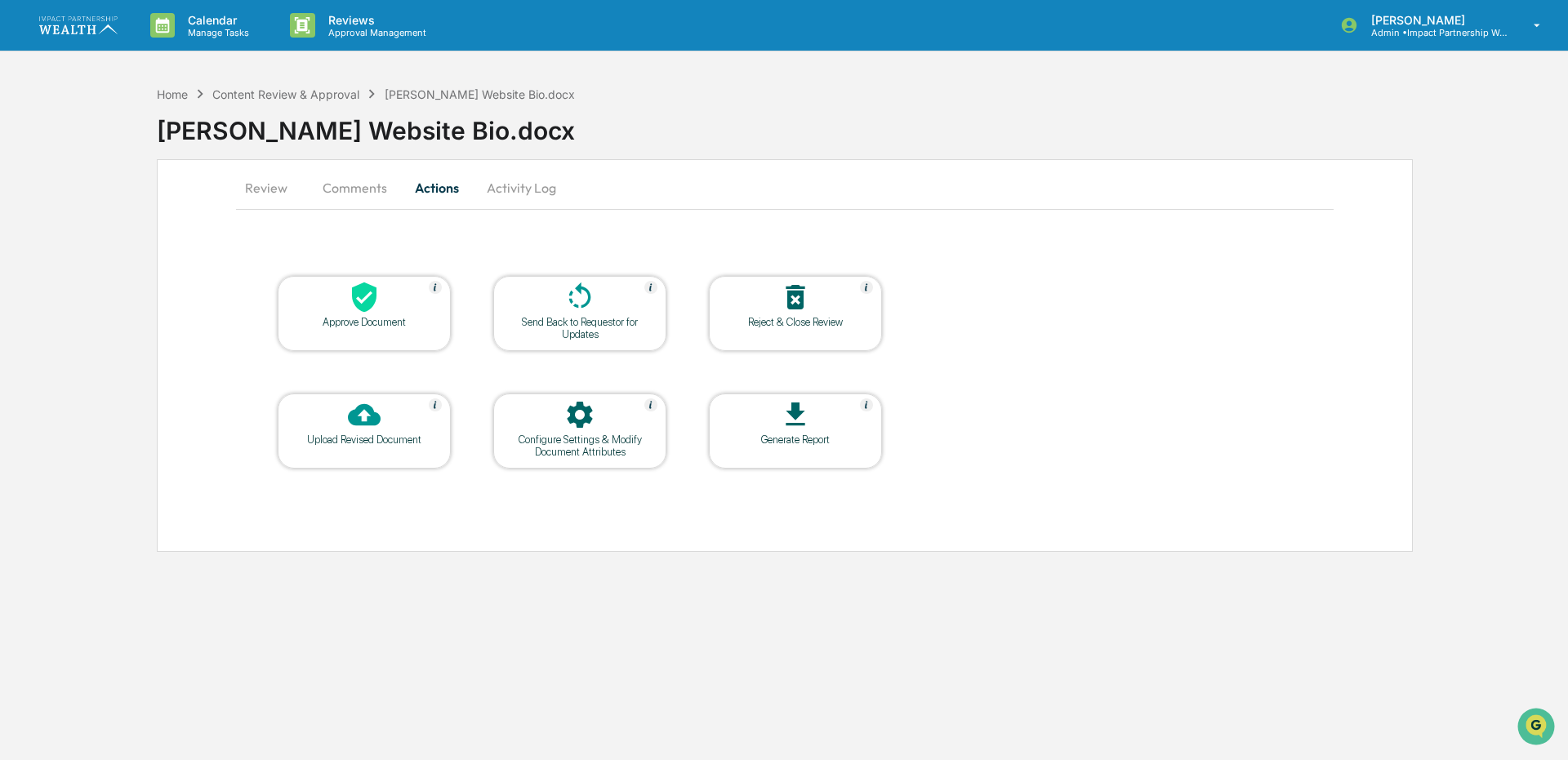
click at [251, 188] on button "Review" at bounding box center [272, 187] width 73 height 39
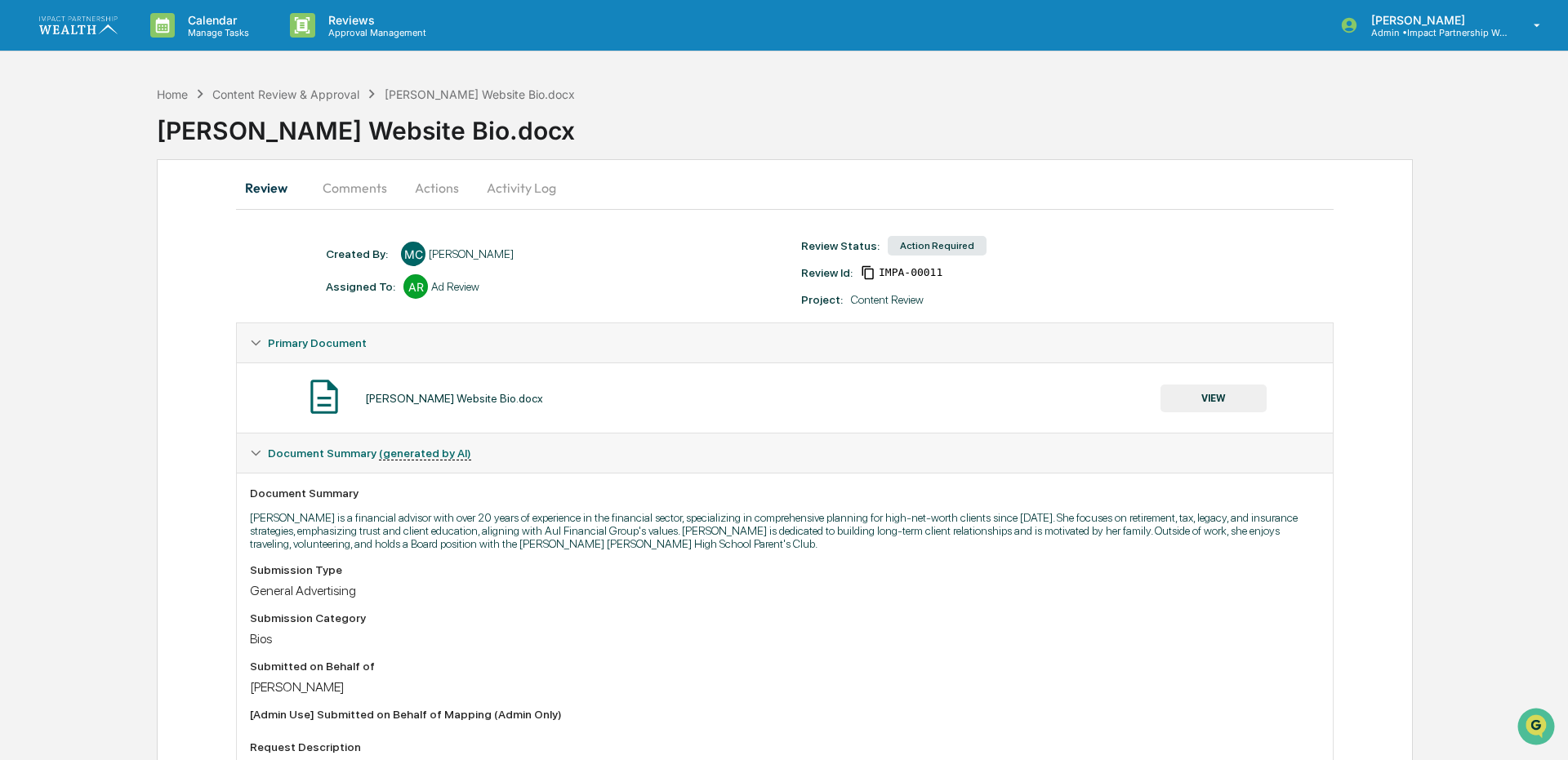
click at [1210, 389] on button "VIEW" at bounding box center [1214, 399] width 106 height 28
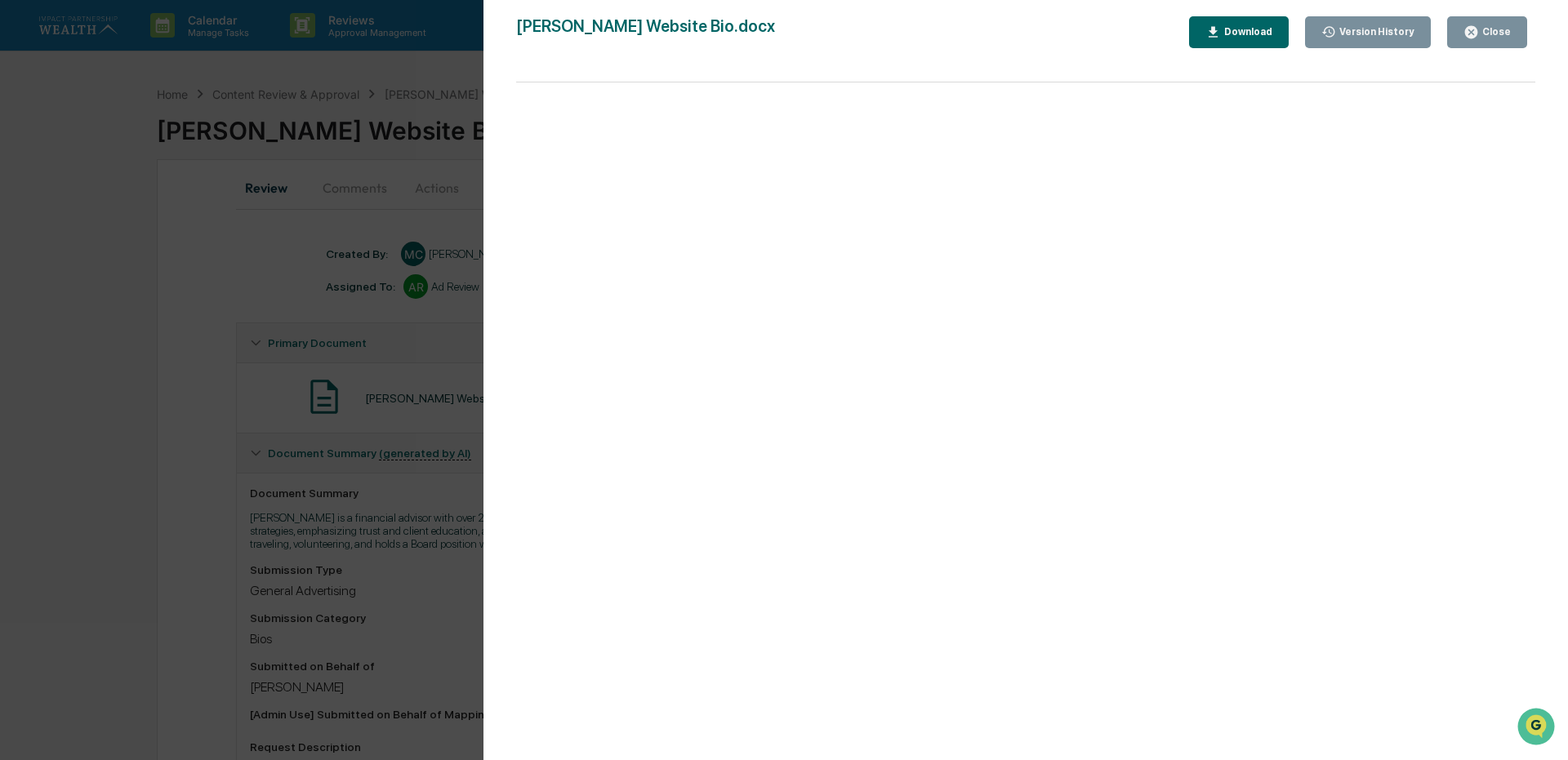
click at [1235, 39] on div "Download" at bounding box center [1239, 32] width 67 height 16
click at [1470, 24] on icon "button" at bounding box center [1471, 32] width 16 height 16
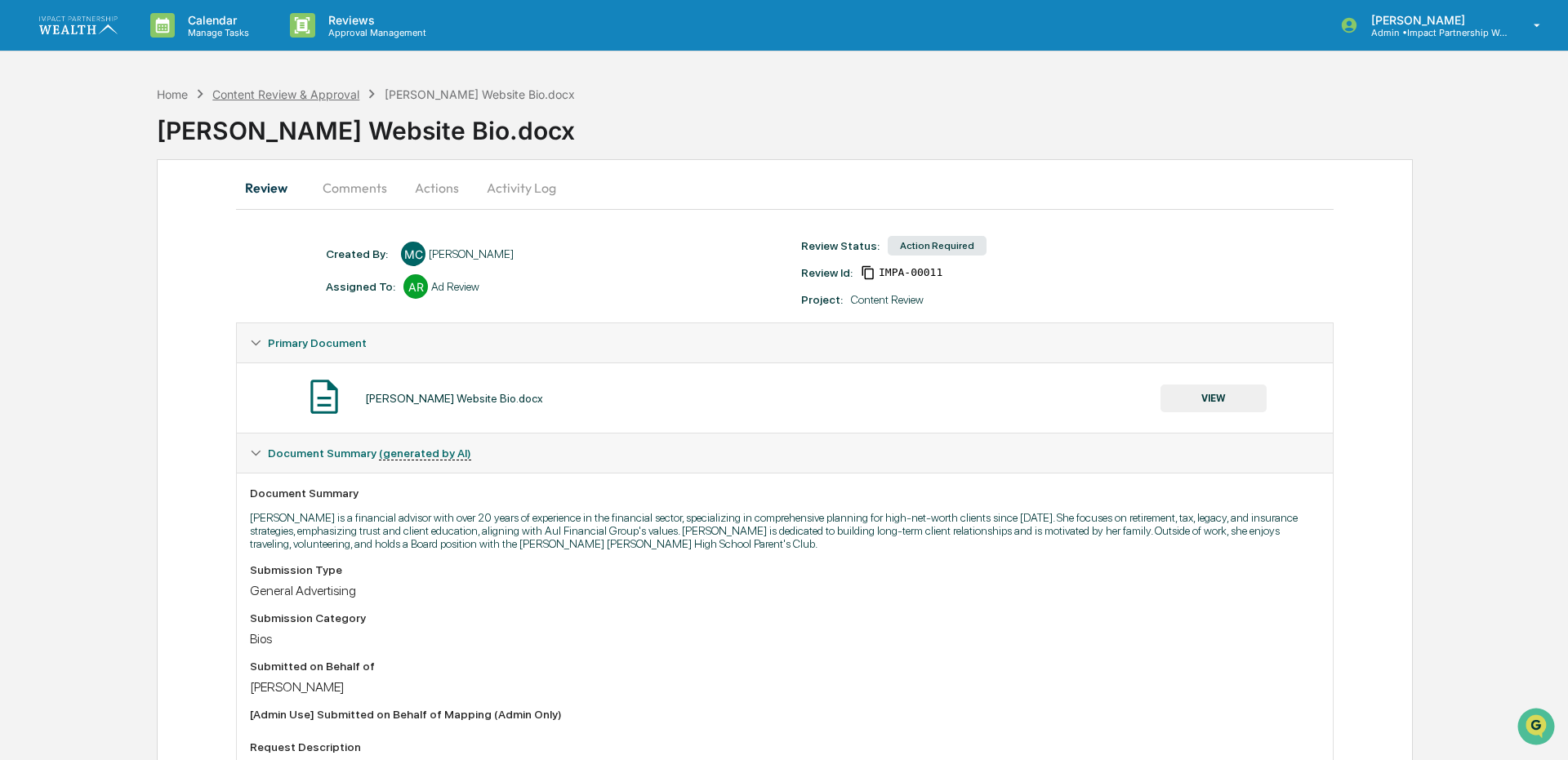
click at [328, 91] on div "Content Review & Approval" at bounding box center [286, 94] width 147 height 14
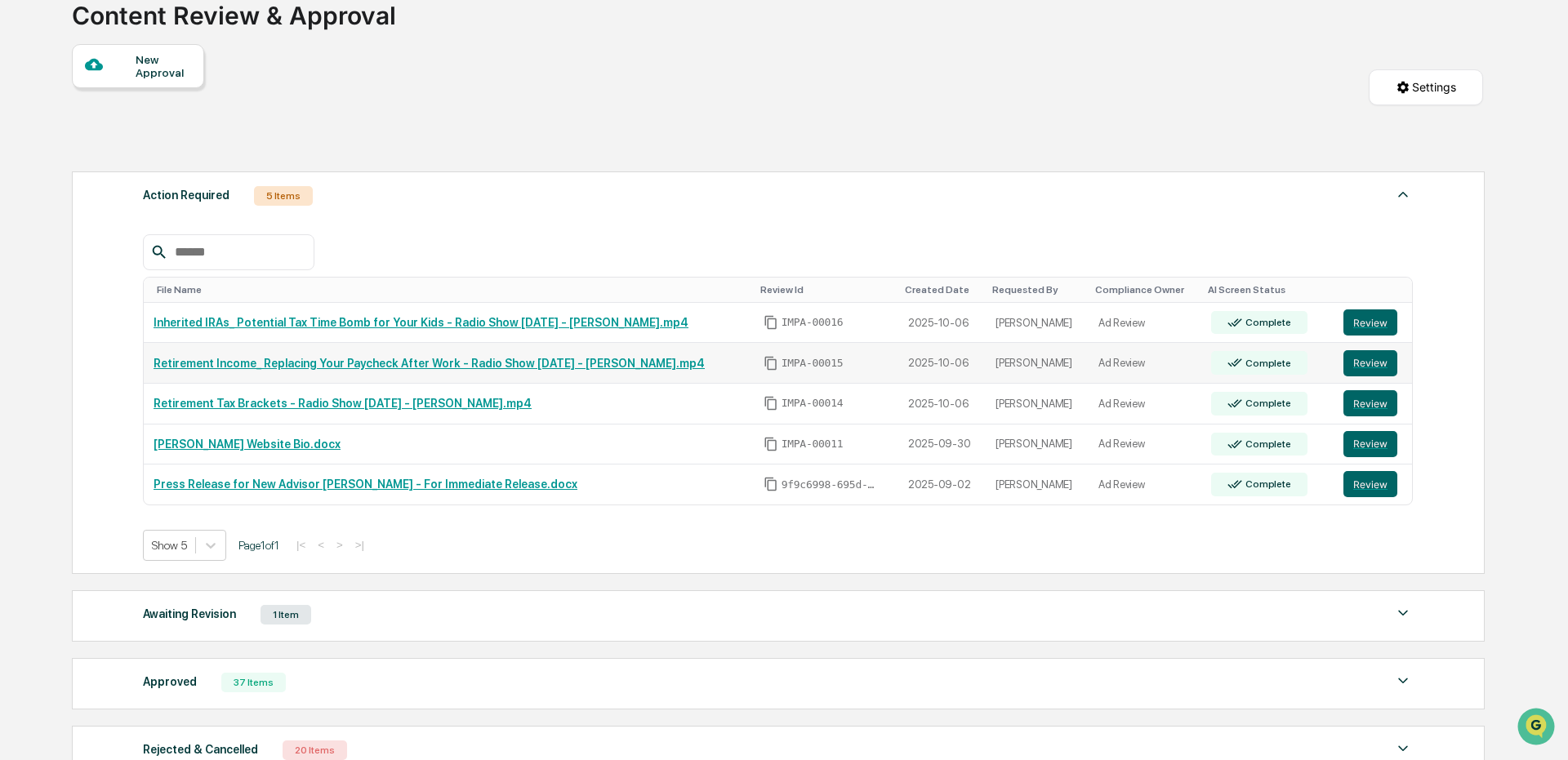
scroll to position [163, 0]
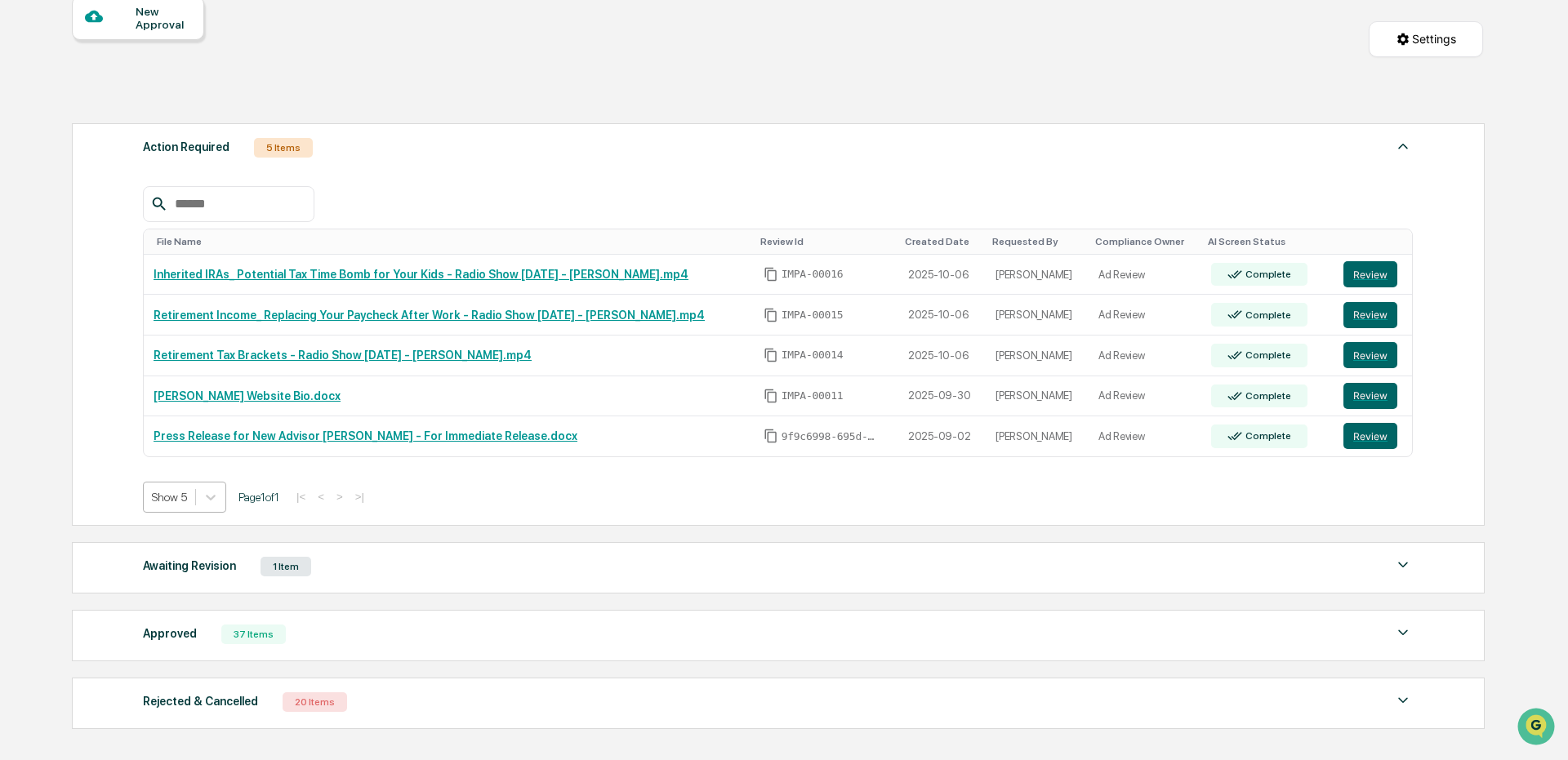
click at [193, 487] on div "Show 5" at bounding box center [169, 497] width 51 height 23
click at [184, 571] on div "Show 10" at bounding box center [185, 562] width 84 height 26
click at [1364, 264] on button "Review" at bounding box center [1370, 275] width 54 height 26
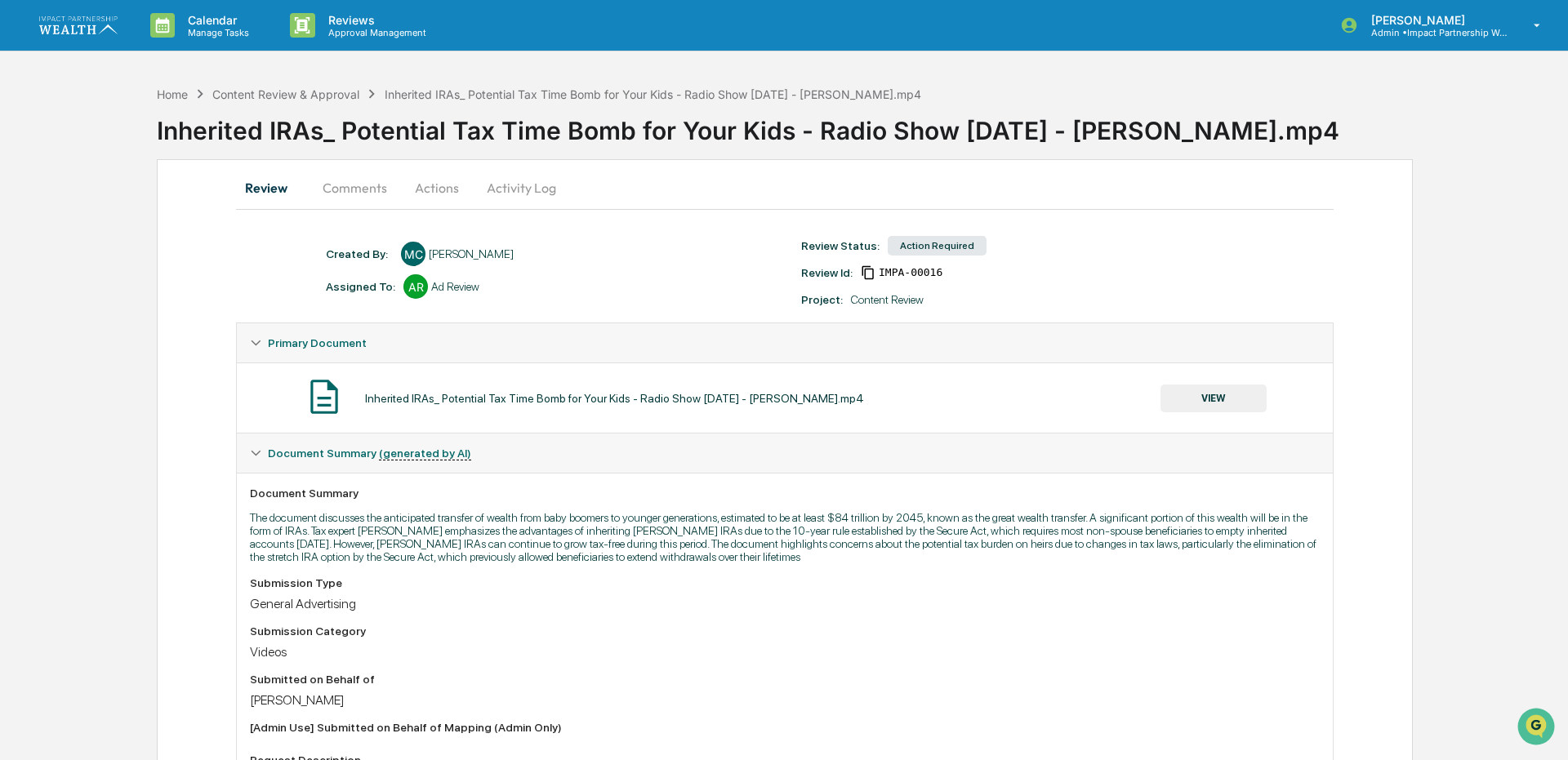
click at [338, 200] on button "Comments" at bounding box center [355, 187] width 91 height 39
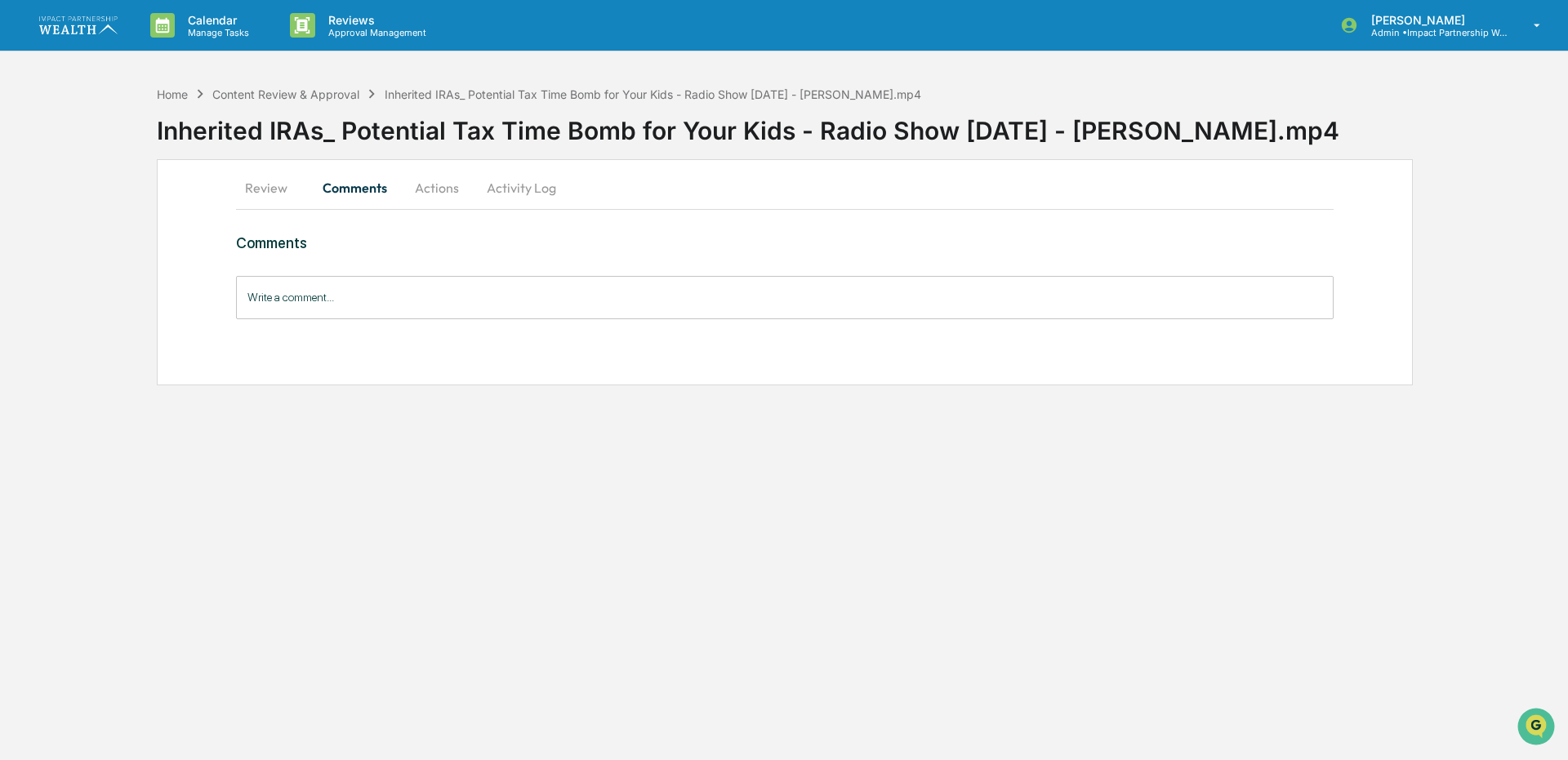
click at [279, 189] on button "Review" at bounding box center [272, 187] width 73 height 39
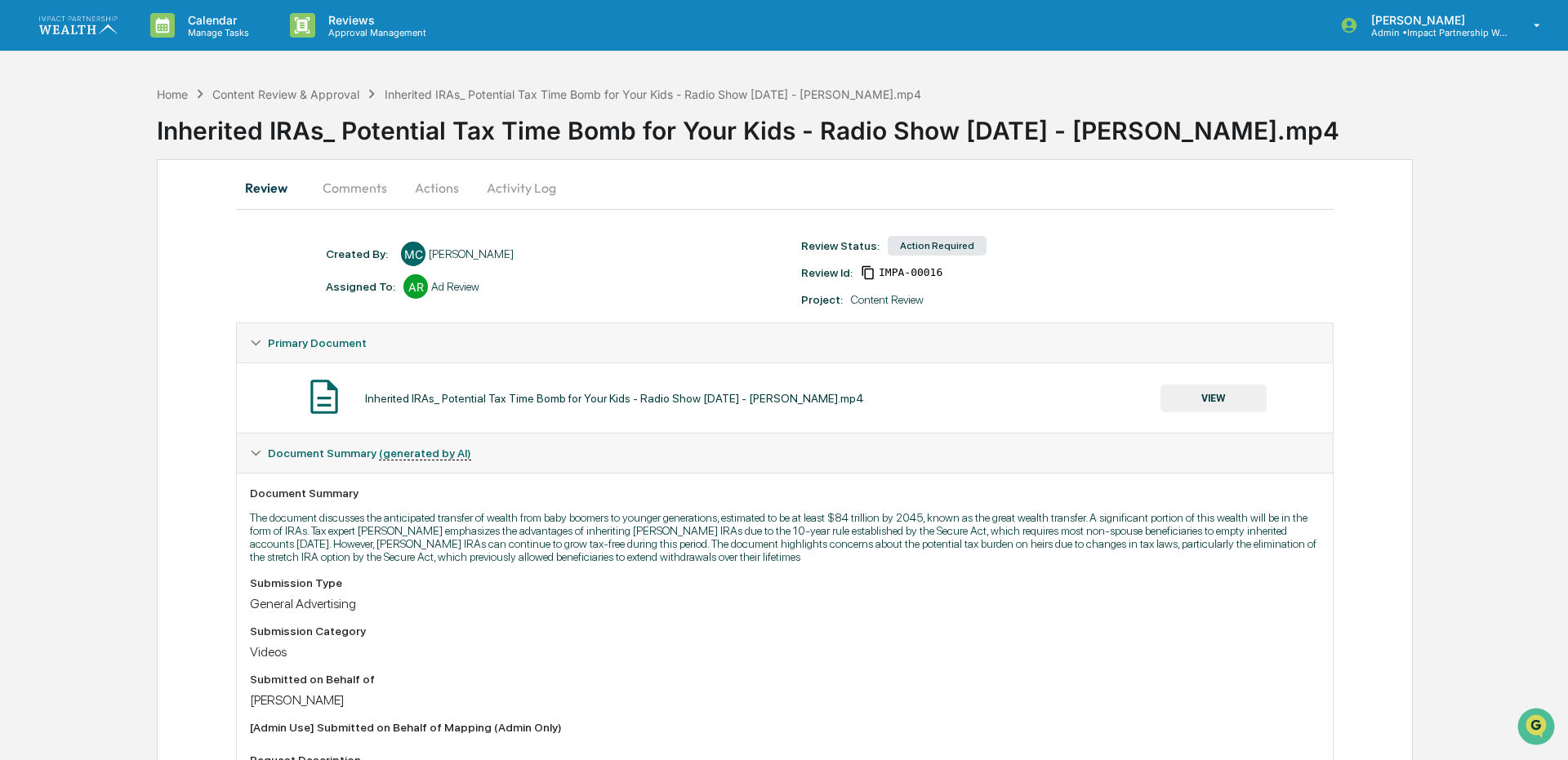
click at [1202, 408] on button "VIEW" at bounding box center [1214, 399] width 106 height 28
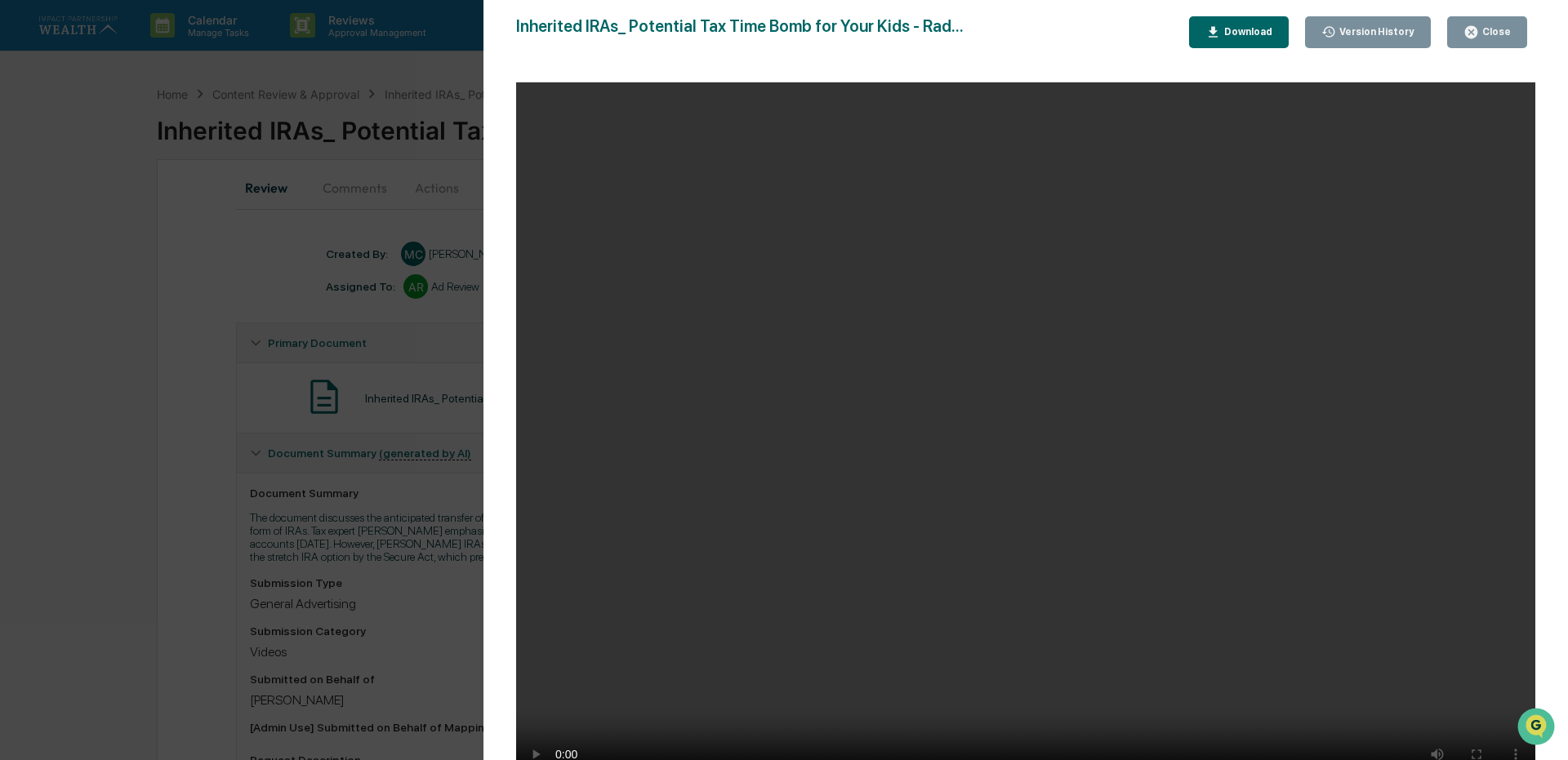
click at [1497, 30] on div "Close" at bounding box center [1495, 32] width 32 height 11
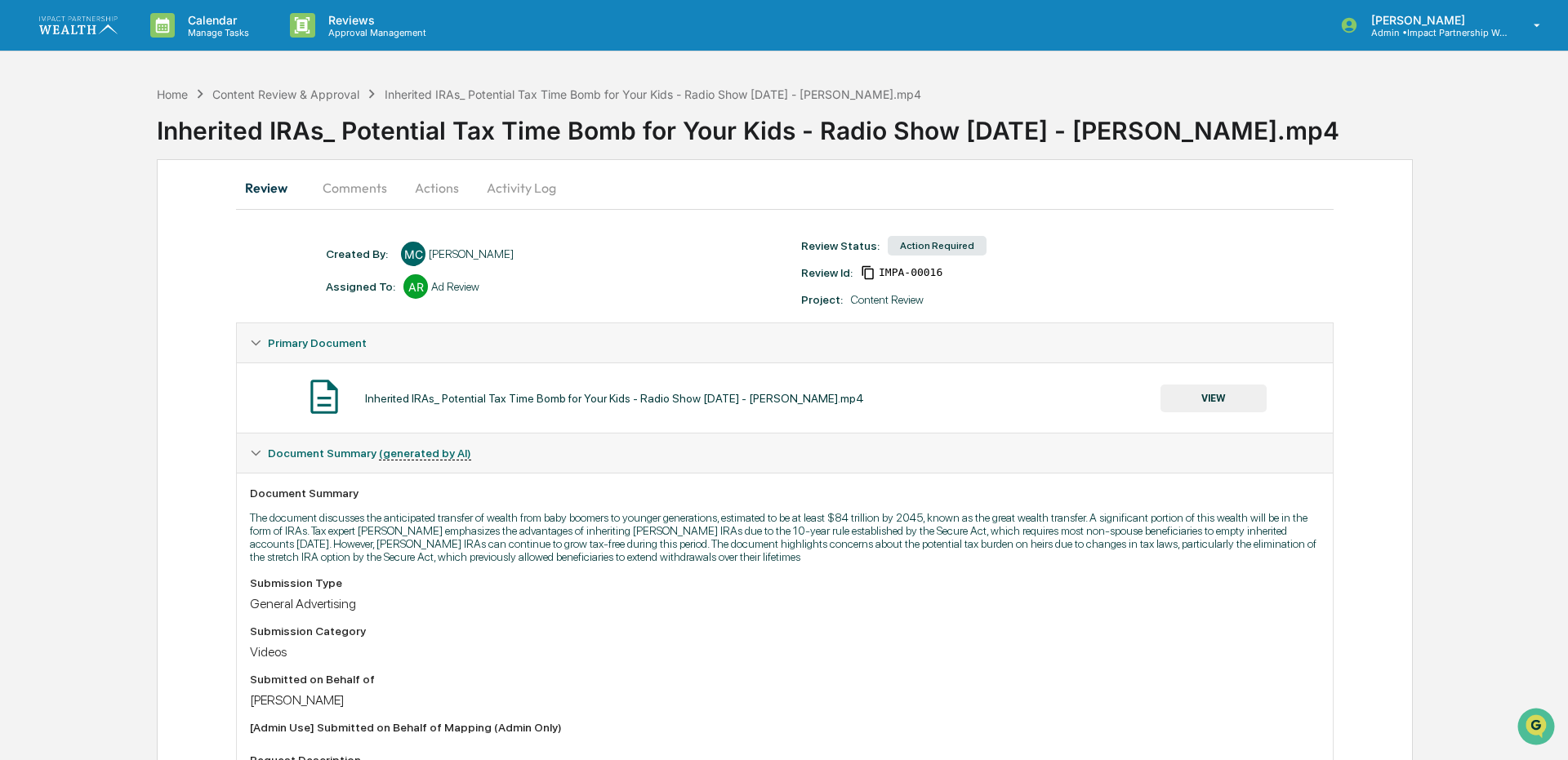
click at [445, 186] on button "Actions" at bounding box center [436, 187] width 73 height 39
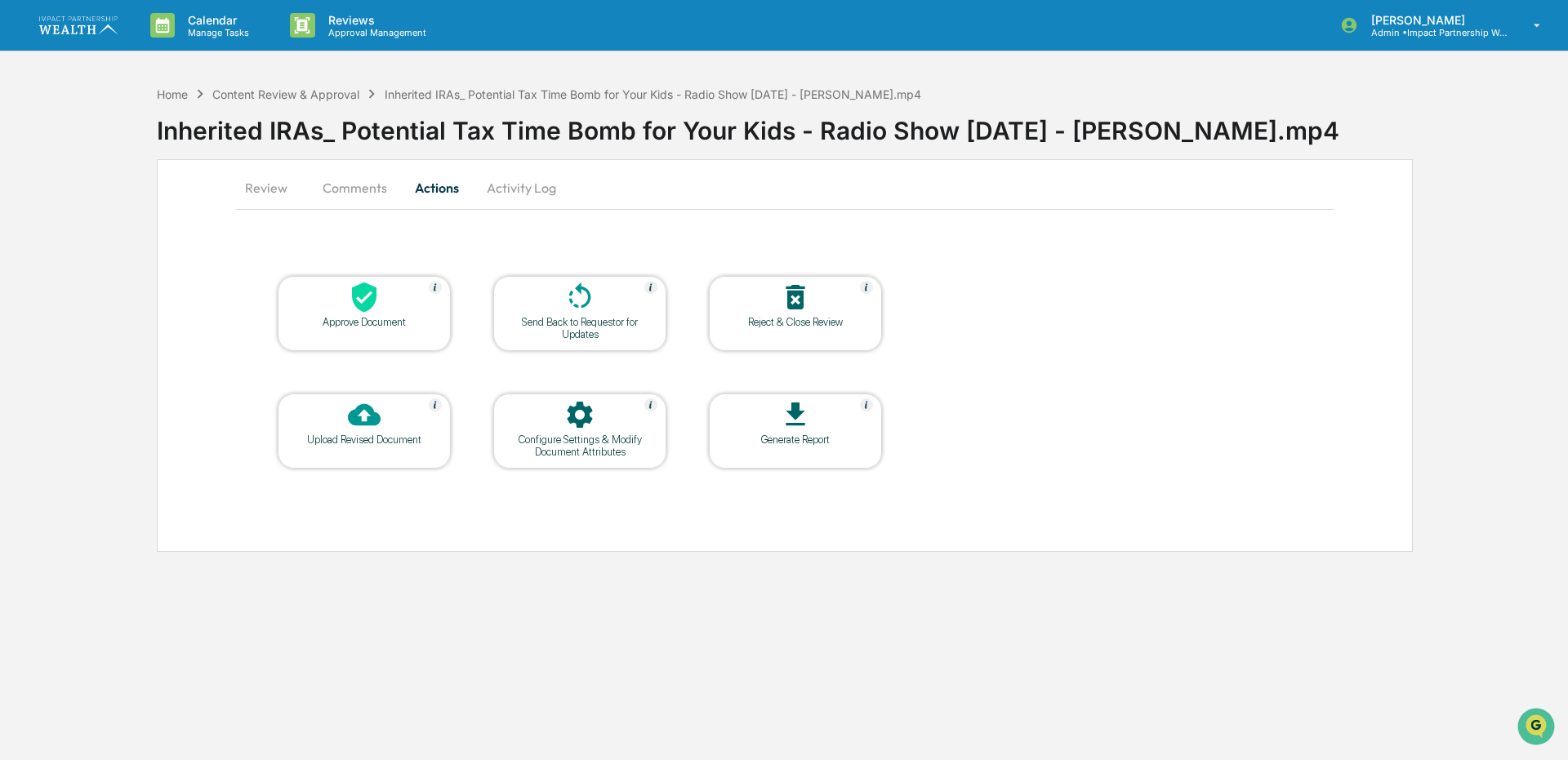
click at [371, 328] on div "Approve Document" at bounding box center [364, 314] width 174 height 75
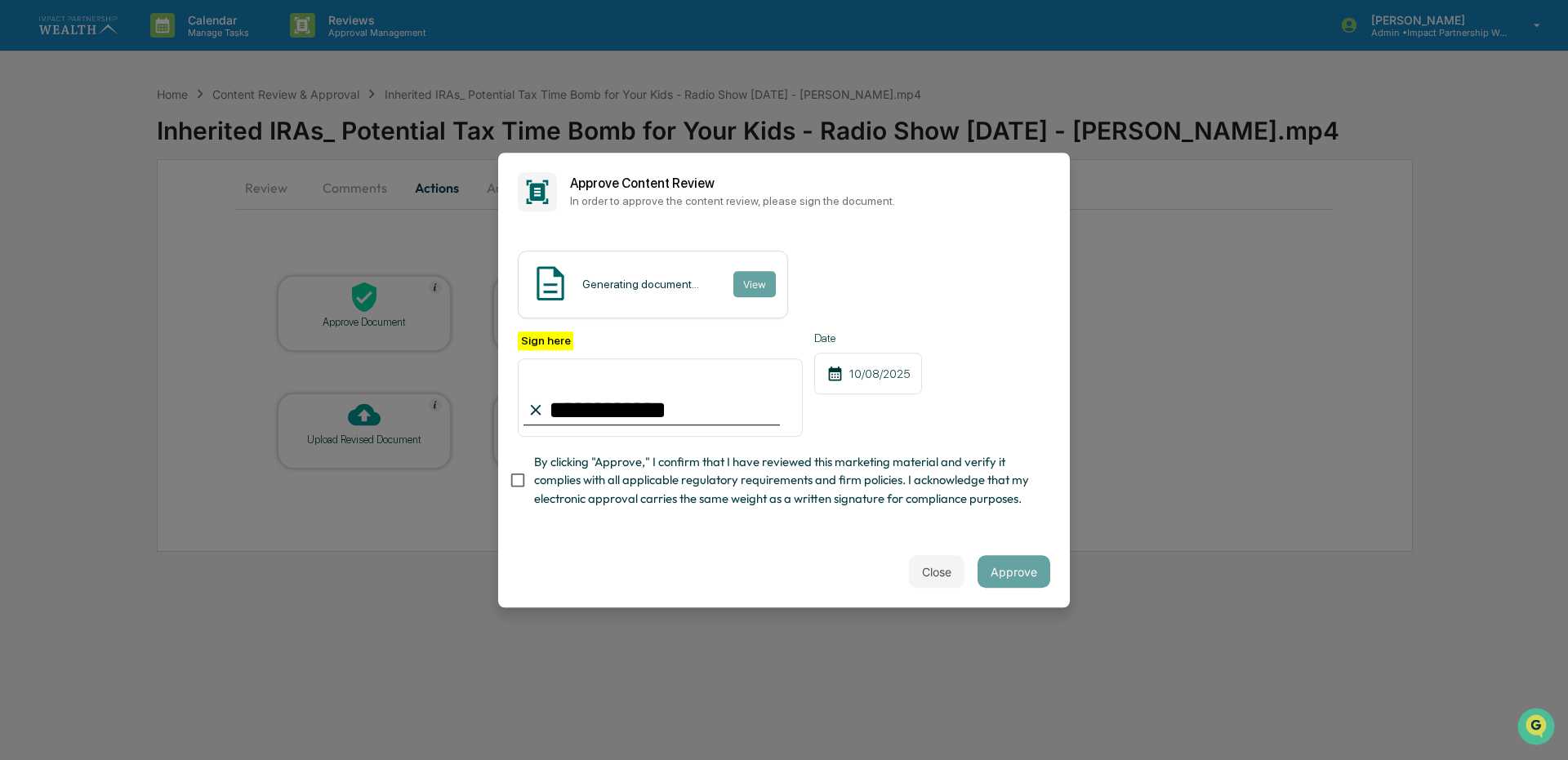
type input "**********"
click at [1010, 584] on button "Approve" at bounding box center [1014, 572] width 72 height 32
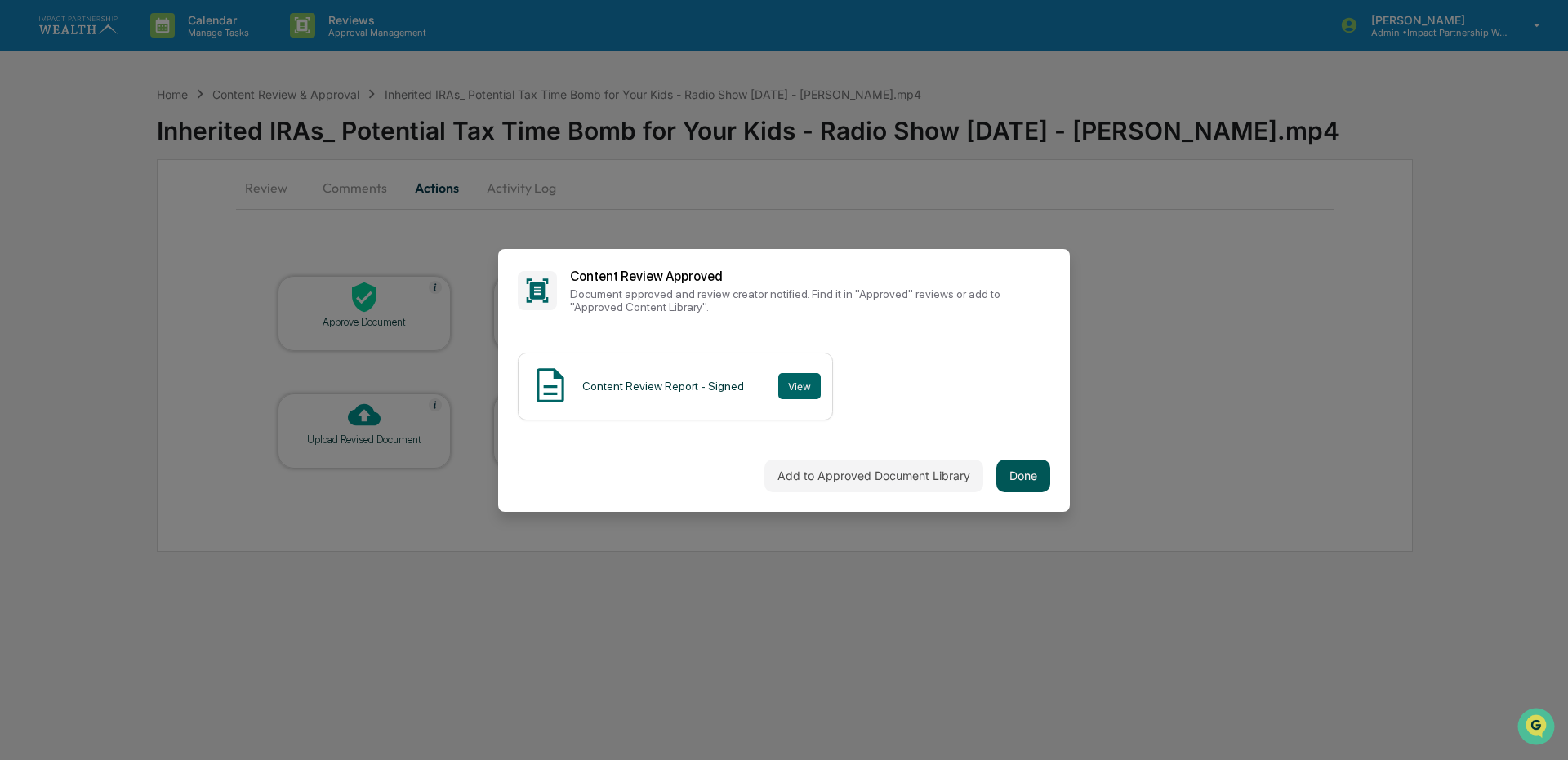
click at [1030, 472] on button "Done" at bounding box center [1023, 476] width 54 height 32
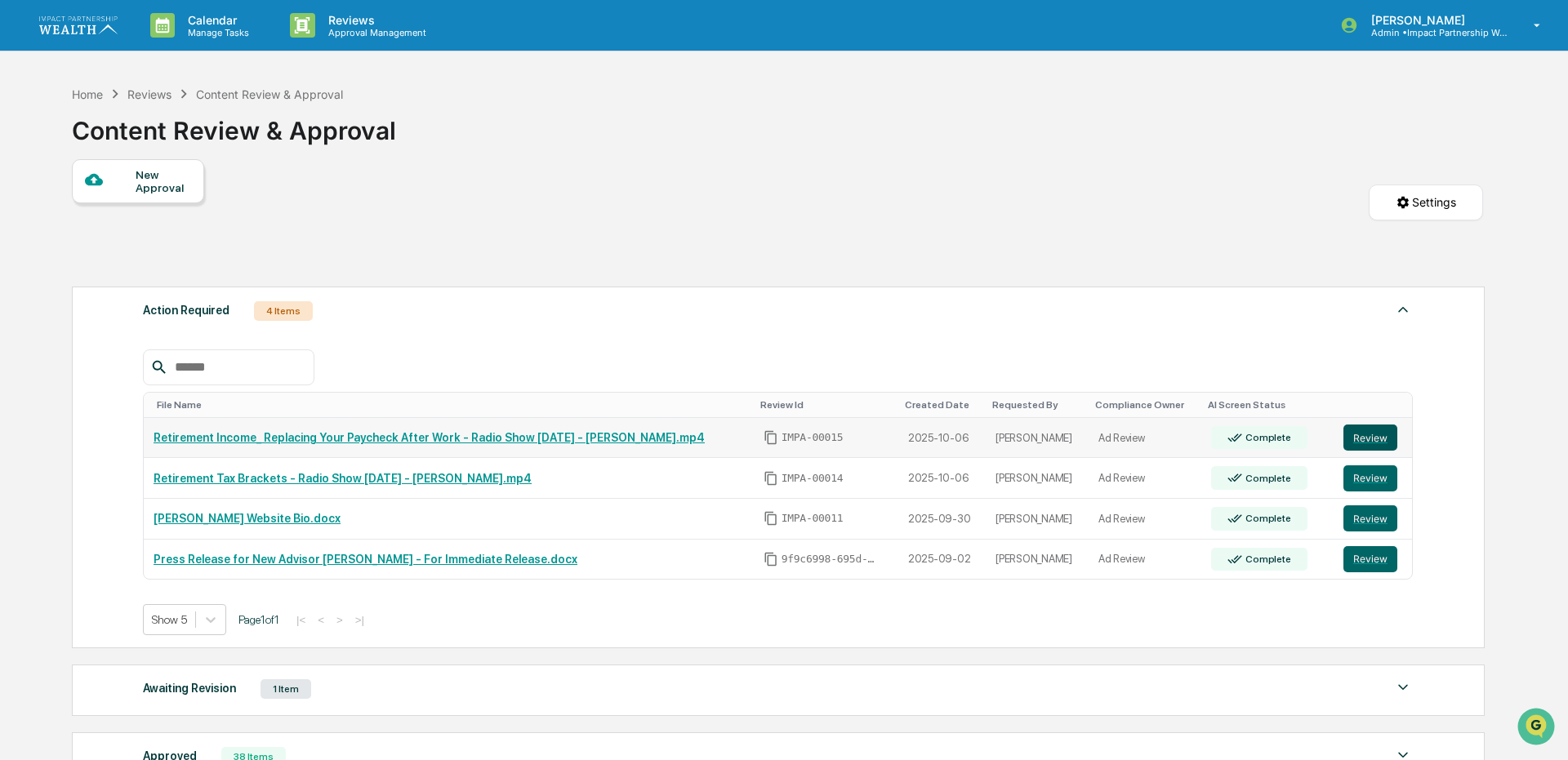
click at [1374, 444] on button "Review" at bounding box center [1370, 438] width 54 height 26
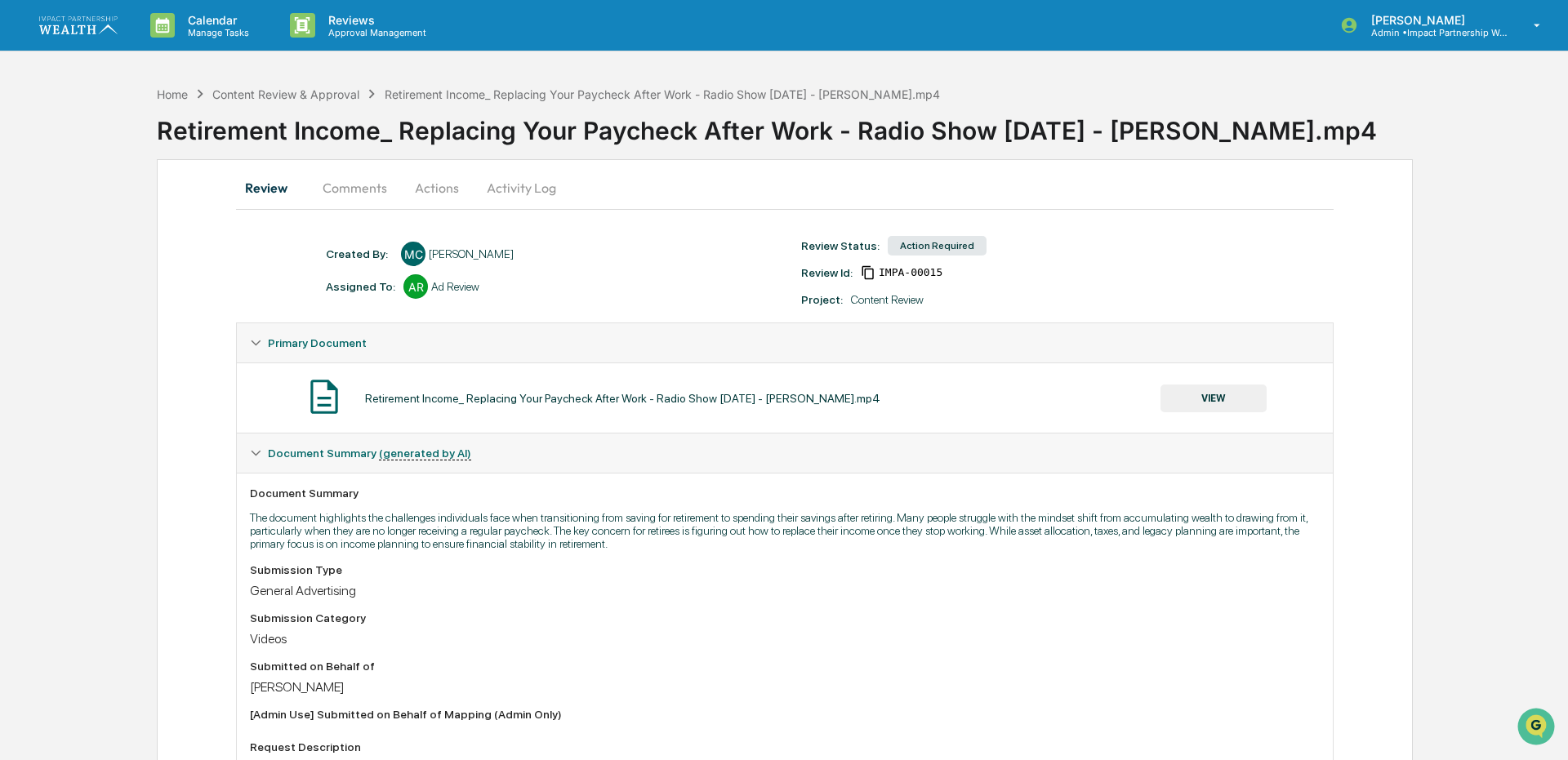
click at [1210, 385] on button "VIEW" at bounding box center [1214, 399] width 106 height 28
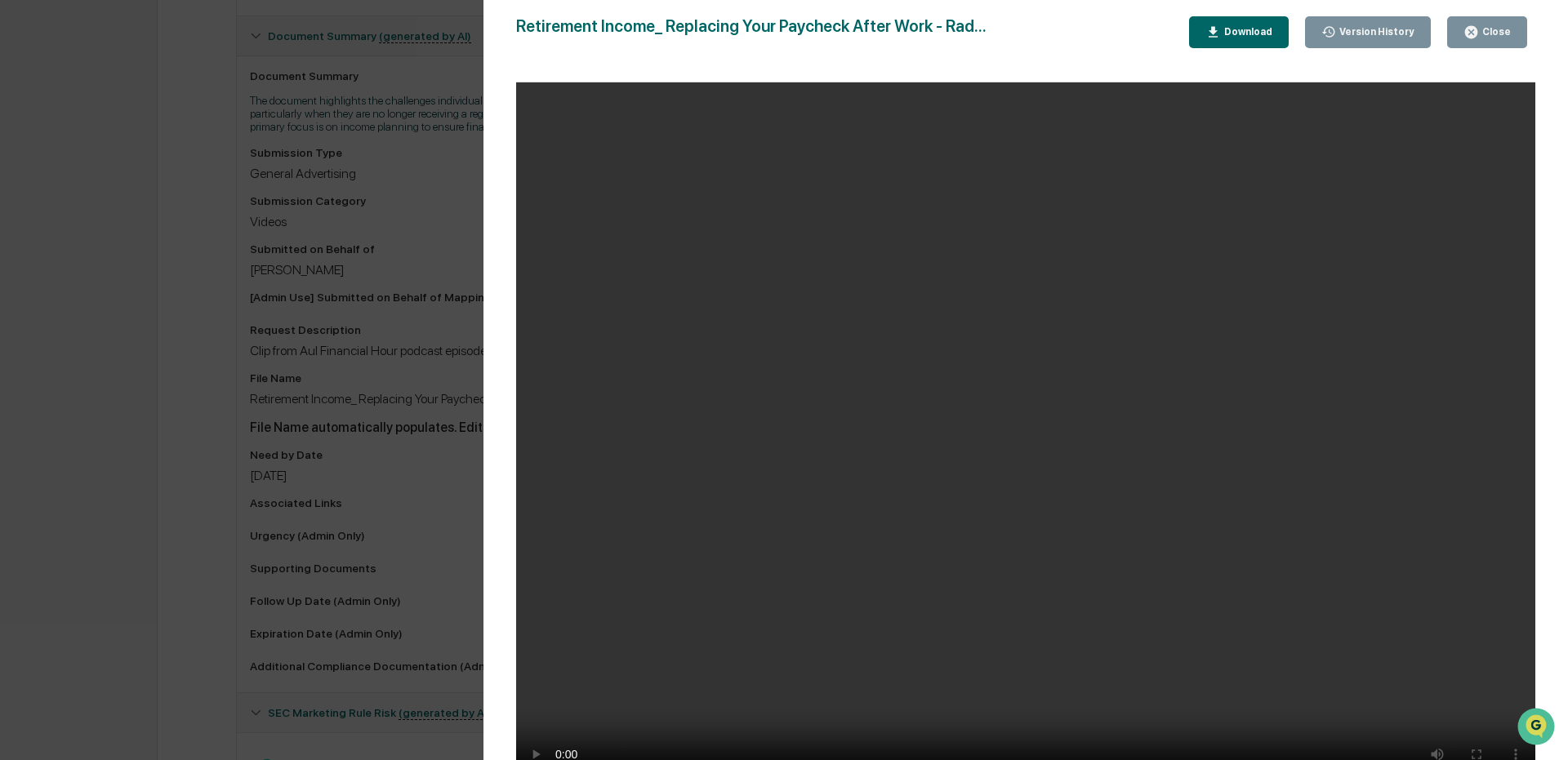
scroll to position [163, 0]
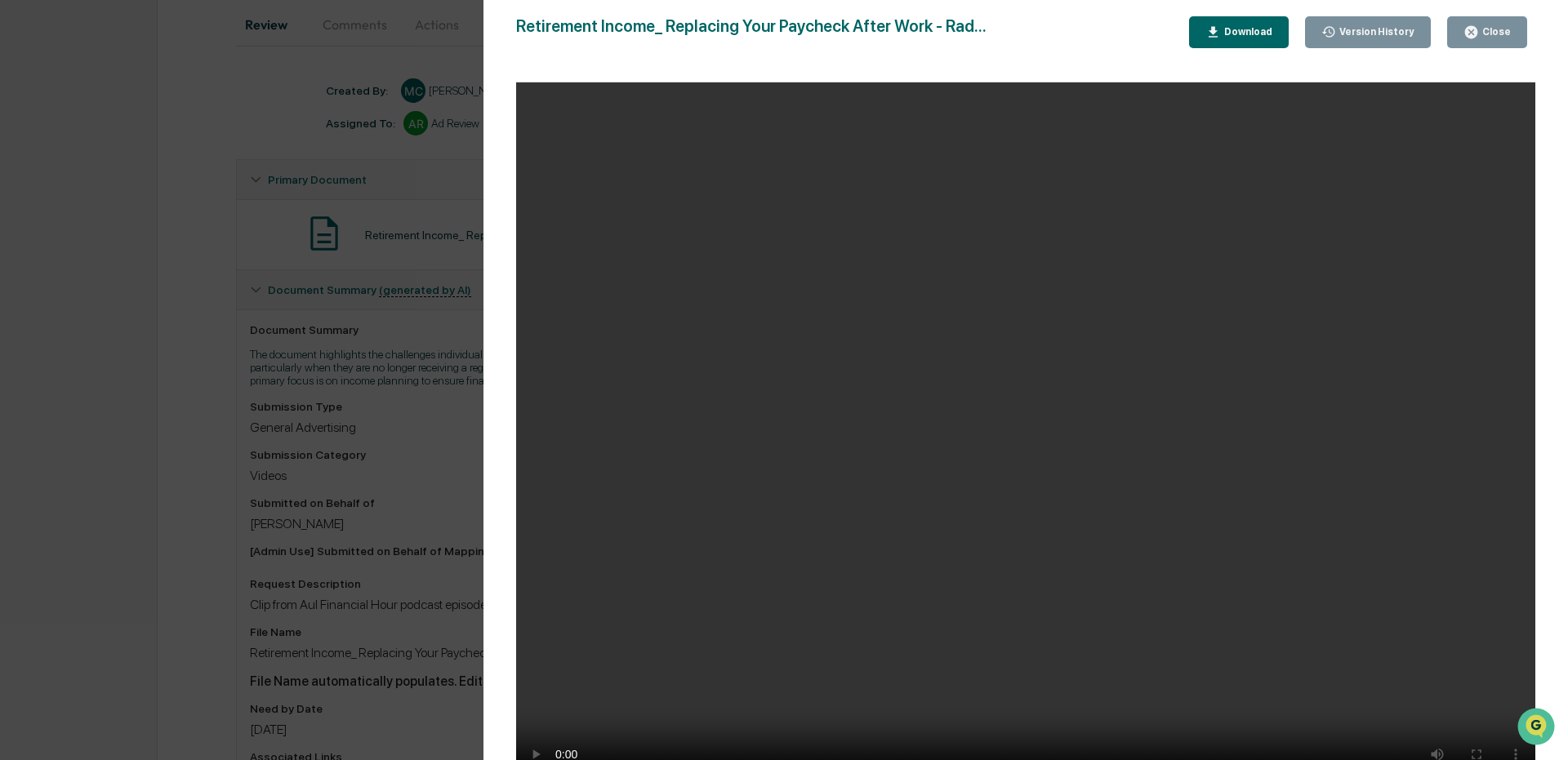
click at [1479, 36] on icon "button" at bounding box center [1471, 32] width 16 height 16
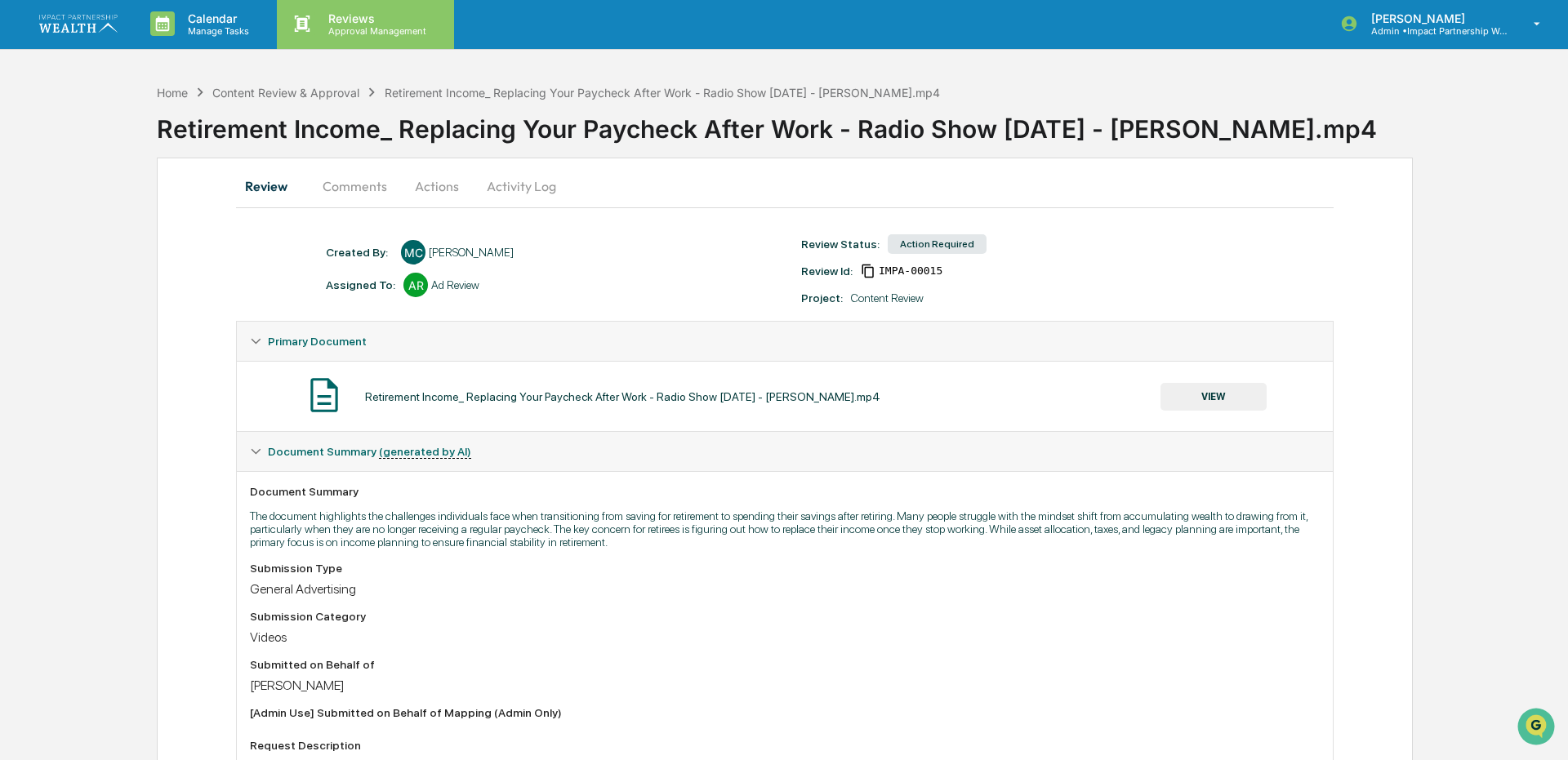
scroll to position [4, 0]
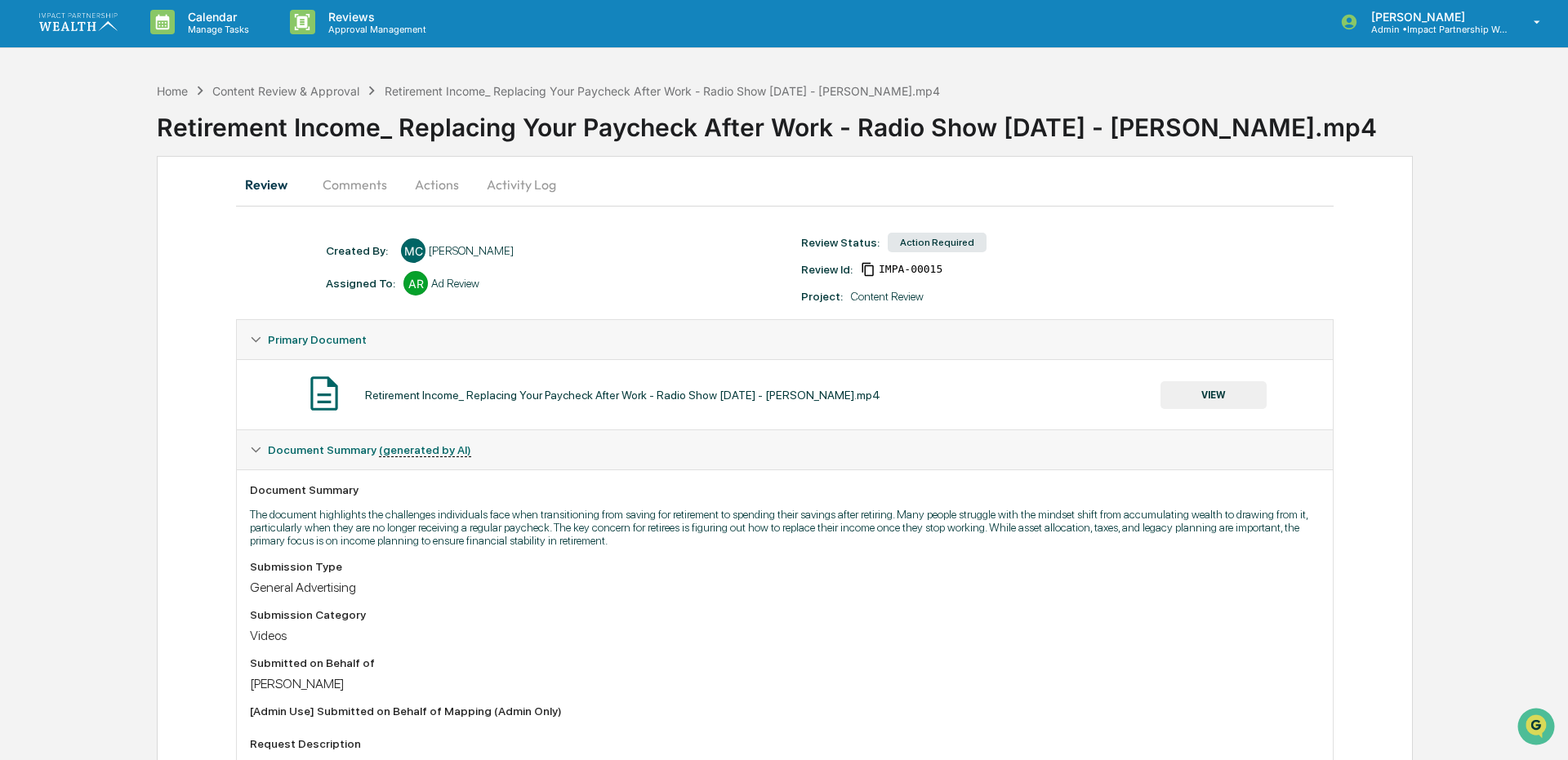
drag, startPoint x: 331, startPoint y: 37, endPoint x: 90, endPoint y: 174, distance: 277.2
click at [90, 174] on div "Home Content Review & Approval Retirement Income_ Replacing Your Paycheck After…" at bounding box center [784, 686] width 1568 height 1224
click at [240, 87] on div "Content Review & Approval" at bounding box center [286, 91] width 147 height 14
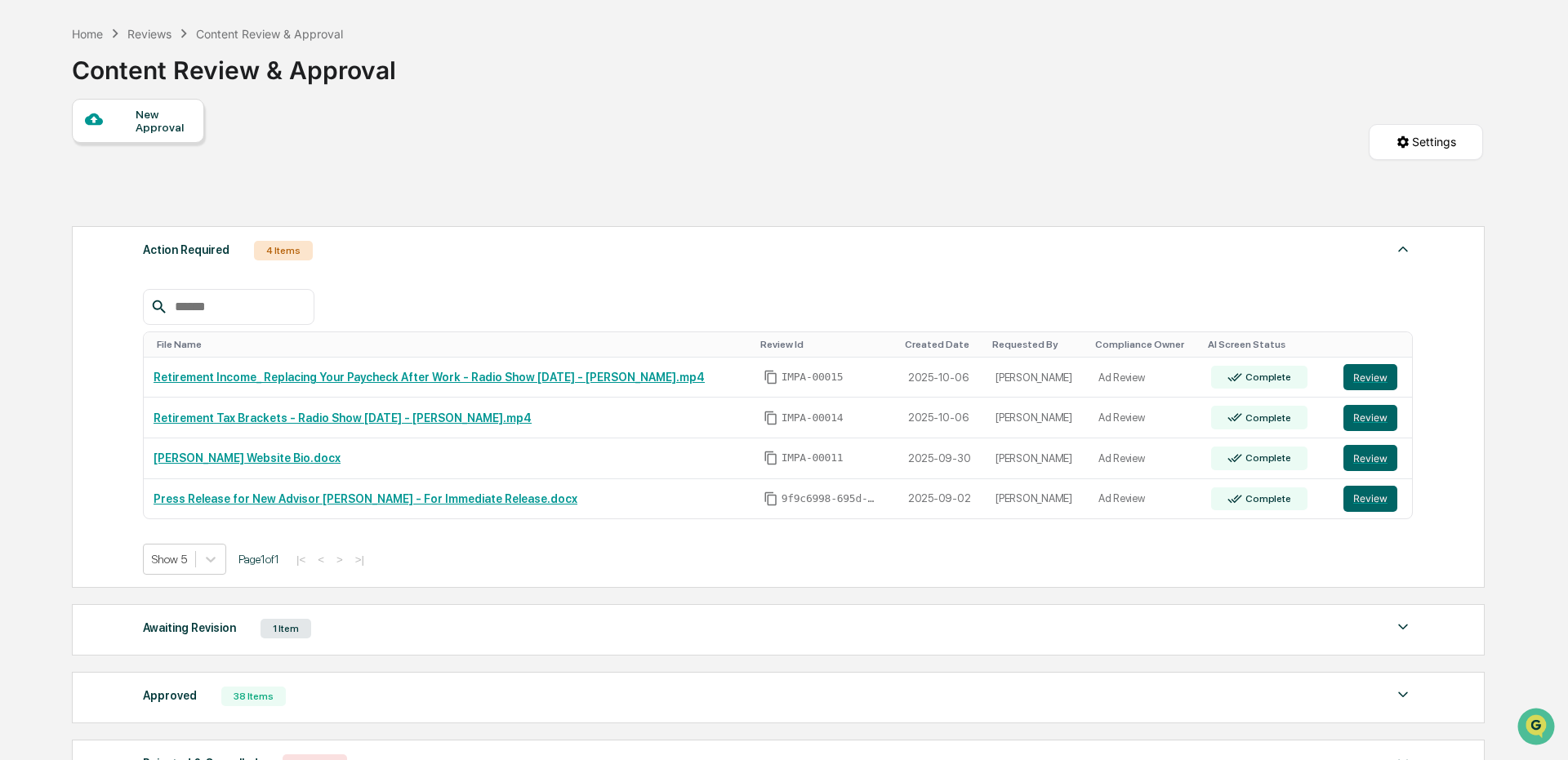
scroll to position [82, 0]
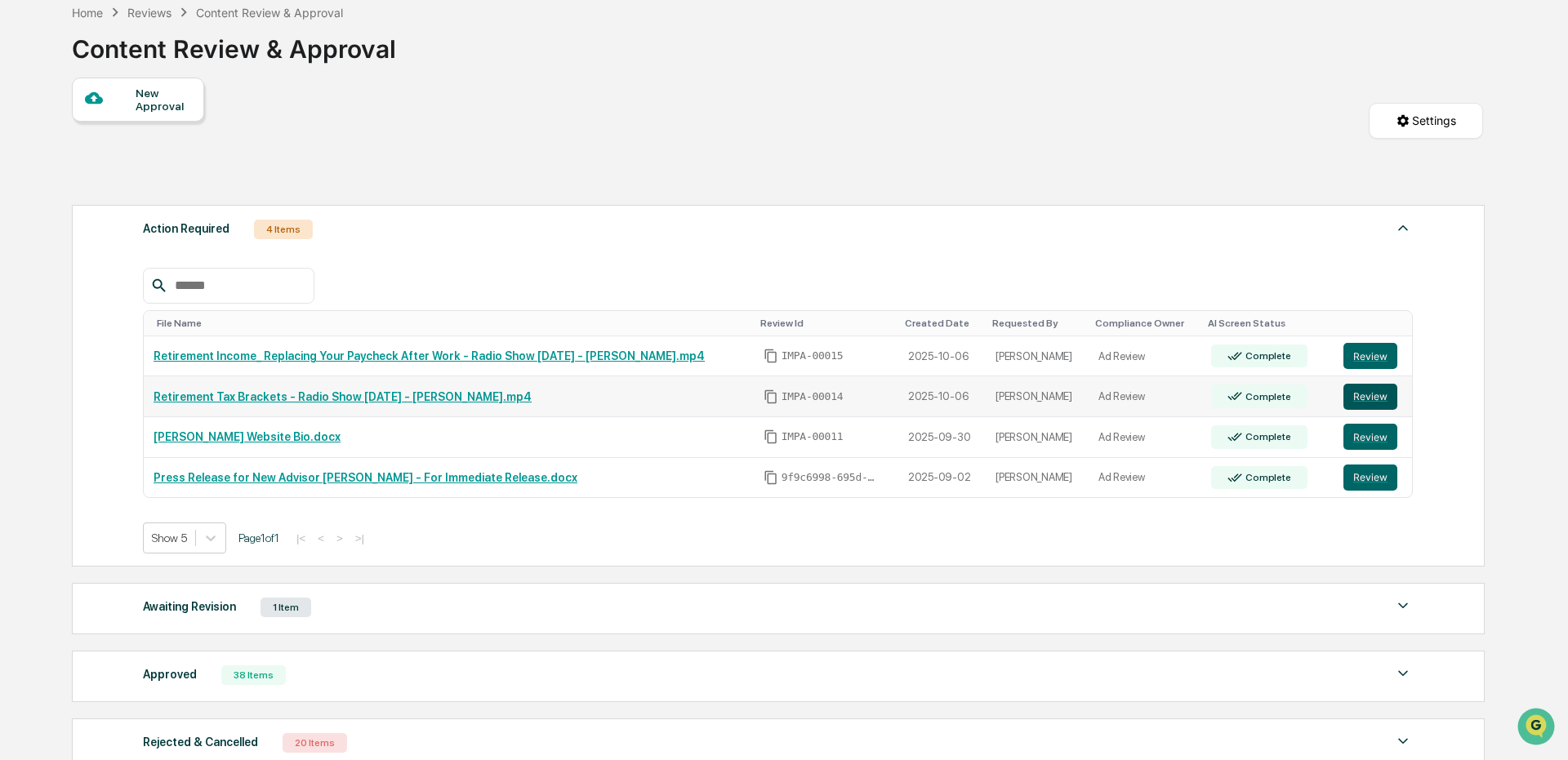
click at [1370, 399] on button "Review" at bounding box center [1370, 397] width 54 height 26
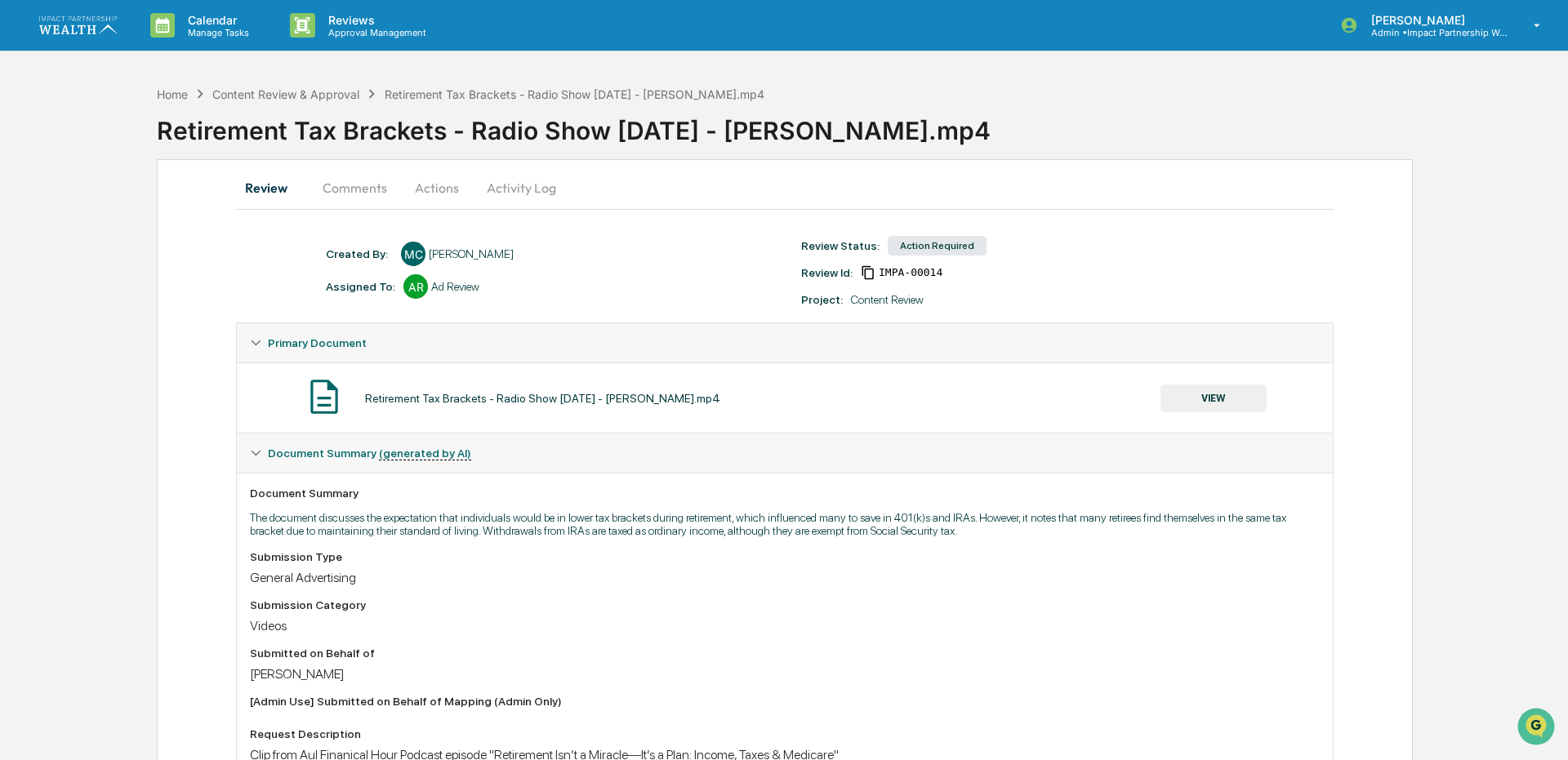
click at [1219, 395] on button "VIEW" at bounding box center [1214, 399] width 106 height 28
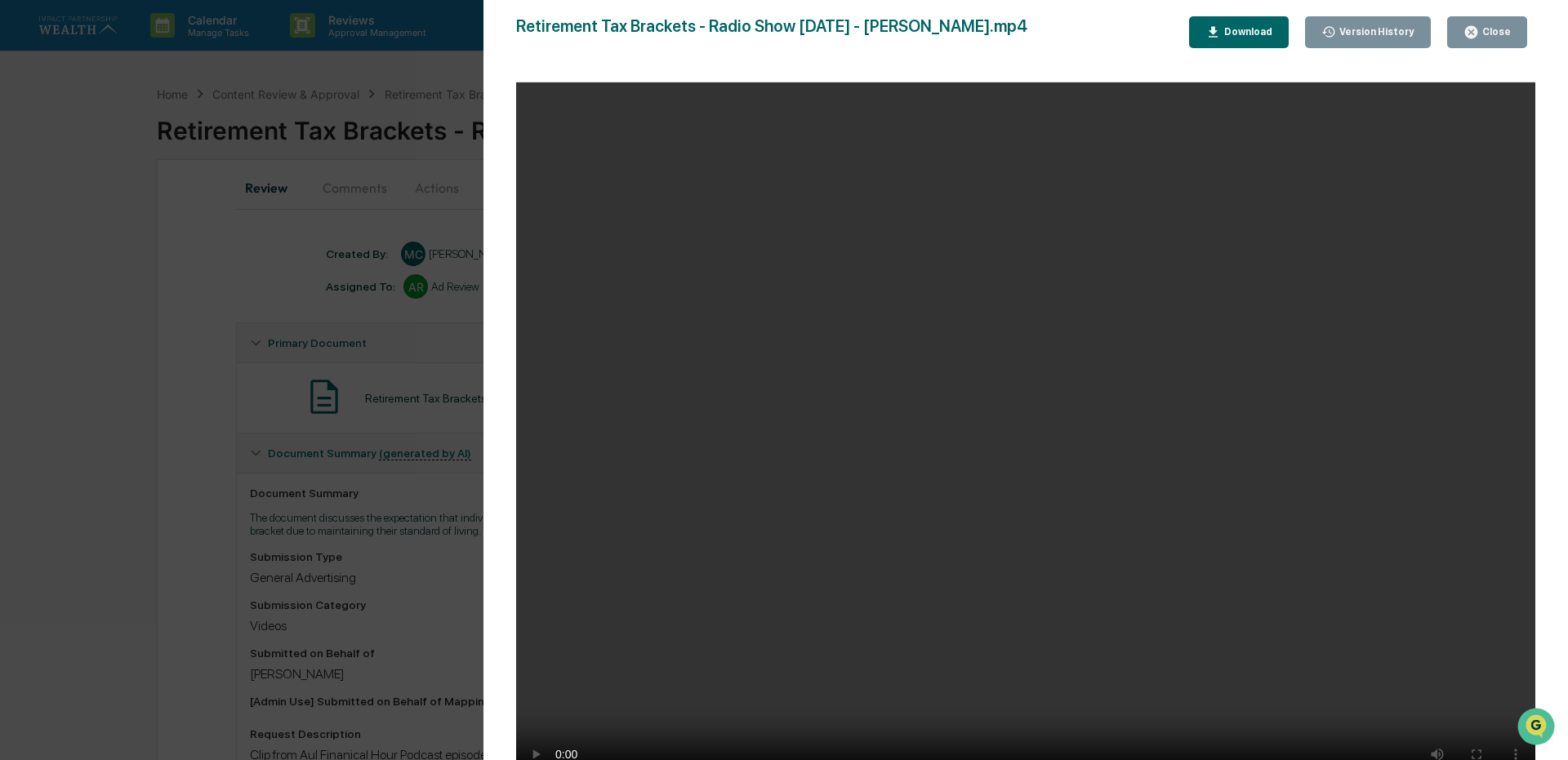
click at [1488, 24] on button "Close" at bounding box center [1487, 32] width 80 height 32
